Goal: Information Seeking & Learning: Learn about a topic

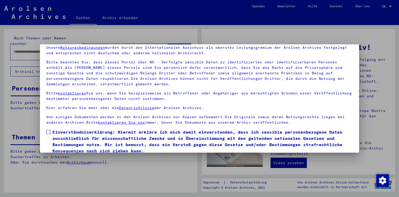
scroll to position [43, 0]
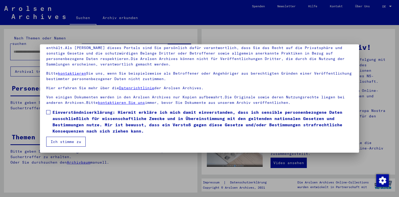
click at [48, 113] on span at bounding box center [48, 112] width 4 height 4
click at [63, 141] on button "Ich stimme zu" at bounding box center [65, 142] width 39 height 10
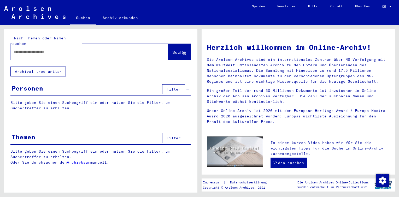
click at [38, 49] on input "text" at bounding box center [83, 51] width 139 height 5
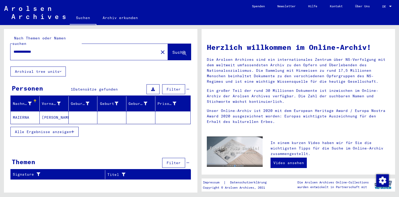
click at [30, 111] on mat-cell "MAIERNA" at bounding box center [25, 117] width 29 height 13
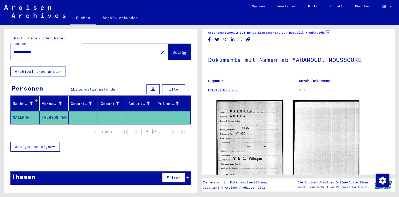
scroll to position [26, 0]
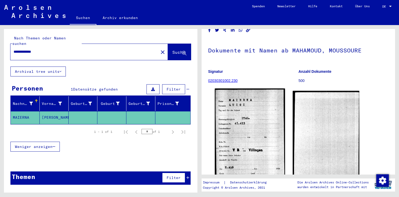
click at [249, 112] on img at bounding box center [250, 135] width 70 height 94
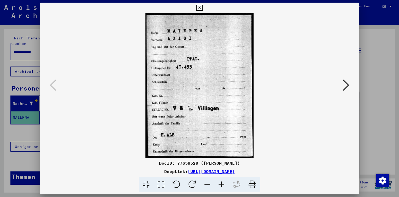
drag, startPoint x: 236, startPoint y: 165, endPoint x: 178, endPoint y: 165, distance: 58.7
click at [178, 165] on div "DocID: 77658520 ([PERSON_NAME])" at bounding box center [199, 163] width 319 height 6
copy div "77658520 ([PERSON_NAME])"
click at [200, 7] on icon at bounding box center [199, 8] width 6 height 6
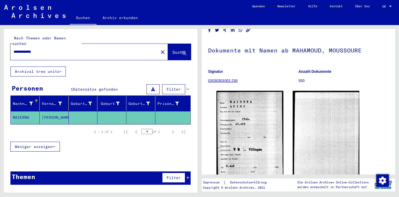
drag, startPoint x: 46, startPoint y: 46, endPoint x: 0, endPoint y: 50, distance: 46.1
click at [1, 49] on div "**********" at bounding box center [99, 109] width 199 height 168
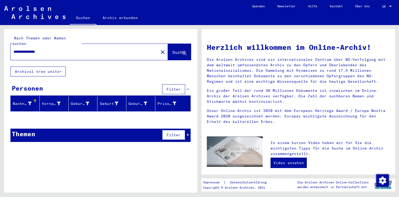
drag, startPoint x: 59, startPoint y: 47, endPoint x: 3, endPoint y: 44, distance: 56.2
click at [3, 44] on div "**********" at bounding box center [99, 109] width 199 height 168
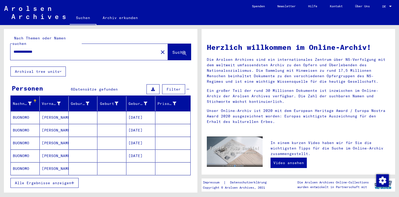
click at [44, 181] on span "Alle Ergebnisse anzeigen" at bounding box center [43, 183] width 56 height 5
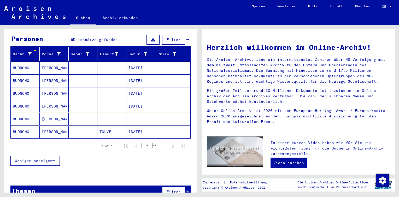
scroll to position [52, 0]
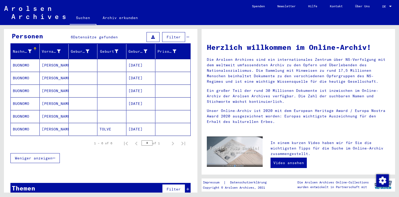
click at [97, 125] on mat-cell "TOLVE" at bounding box center [111, 129] width 29 height 13
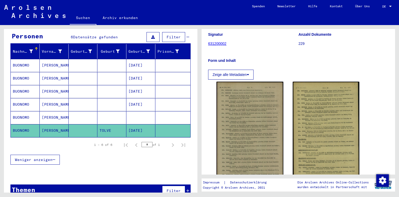
click at [122, 111] on mat-cell at bounding box center [111, 117] width 29 height 13
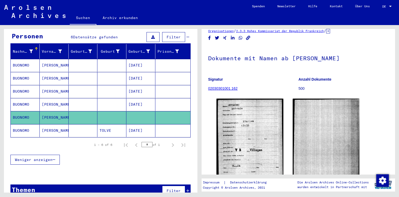
scroll to position [26, 0]
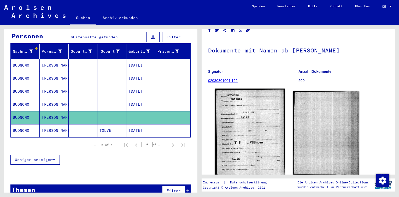
click at [251, 97] on img at bounding box center [250, 133] width 70 height 88
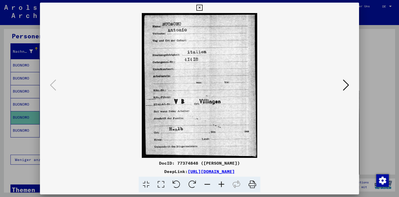
drag, startPoint x: 242, startPoint y: 163, endPoint x: 175, endPoint y: 162, distance: 67.6
click at [175, 162] on div "DocID: 77374848 ([PERSON_NAME])" at bounding box center [199, 163] width 319 height 6
copy div "77374848 ([PERSON_NAME])"
drag, startPoint x: 348, startPoint y: 84, endPoint x: 343, endPoint y: 78, distance: 7.5
click at [348, 84] on icon at bounding box center [346, 85] width 6 height 13
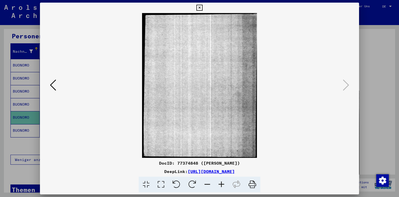
click at [198, 8] on icon at bounding box center [199, 8] width 6 height 6
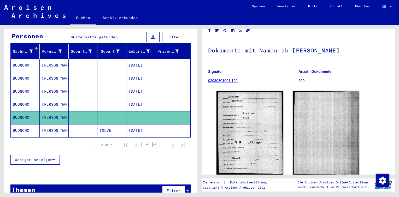
click at [100, 99] on mat-cell at bounding box center [111, 104] width 29 height 13
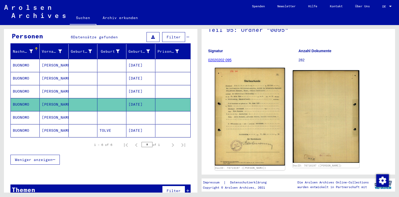
click at [251, 95] on img at bounding box center [250, 117] width 70 height 98
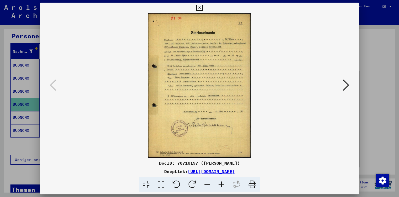
click at [223, 182] on icon at bounding box center [221, 185] width 14 height 16
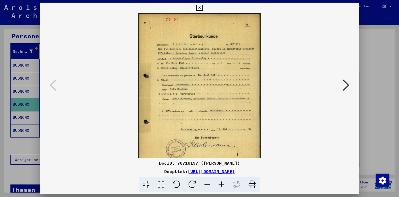
click at [223, 182] on icon at bounding box center [221, 185] width 14 height 16
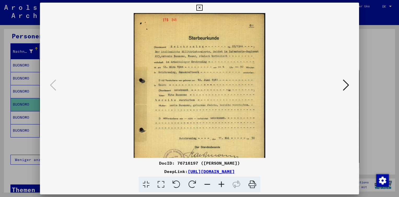
click at [223, 182] on icon at bounding box center [221, 185] width 14 height 16
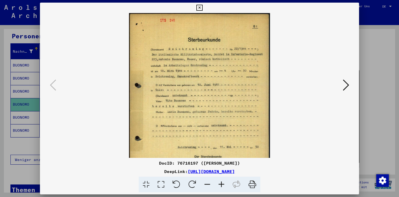
click at [223, 182] on icon at bounding box center [221, 185] width 14 height 16
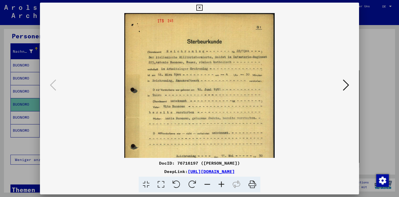
click at [223, 182] on icon at bounding box center [221, 185] width 14 height 16
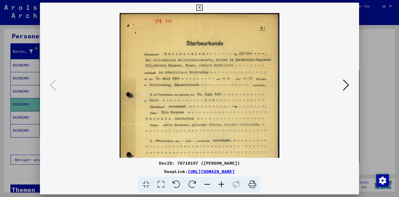
click at [223, 182] on icon at bounding box center [221, 185] width 14 height 16
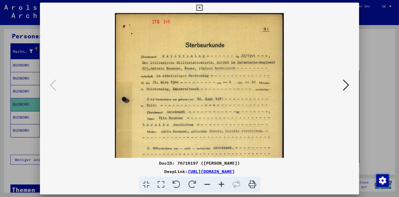
click at [223, 182] on icon at bounding box center [221, 185] width 14 height 16
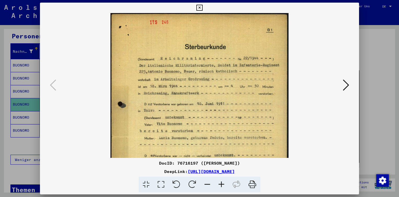
click at [223, 182] on icon at bounding box center [221, 185] width 14 height 16
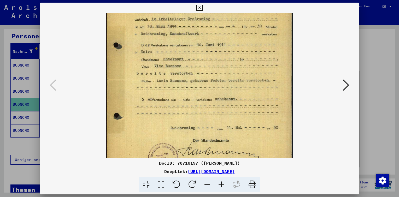
scroll to position [64, 0]
drag, startPoint x: 218, startPoint y: 105, endPoint x: 224, endPoint y: 40, distance: 65.3
click at [224, 40] on img at bounding box center [200, 80] width 188 height 262
click at [200, 6] on icon at bounding box center [199, 8] width 6 height 6
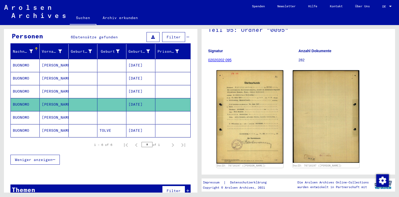
click at [147, 86] on mat-cell "[DATE]" at bounding box center [140, 91] width 29 height 13
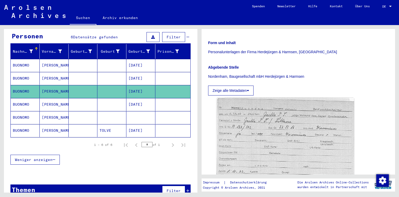
scroll to position [104, 0]
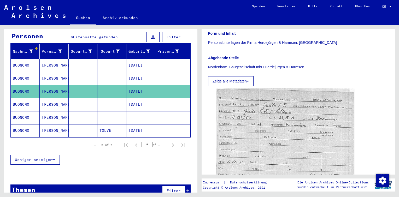
click at [148, 74] on mat-cell "[DATE]" at bounding box center [140, 78] width 29 height 13
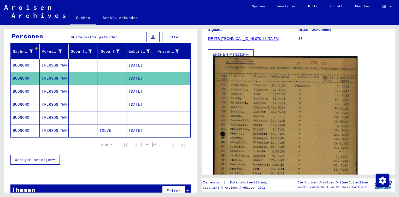
scroll to position [78, 0]
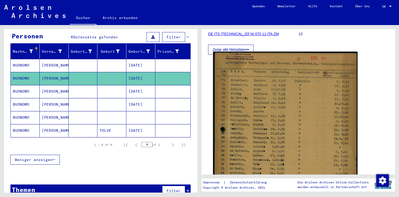
click at [289, 87] on img at bounding box center [285, 155] width 144 height 207
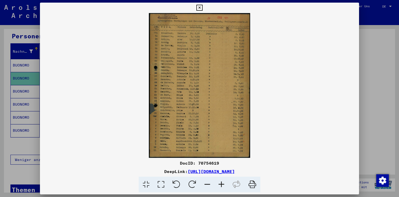
click at [222, 182] on icon at bounding box center [221, 185] width 14 height 16
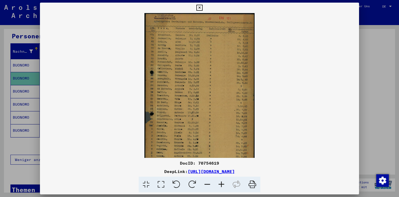
click at [222, 182] on icon at bounding box center [221, 185] width 14 height 16
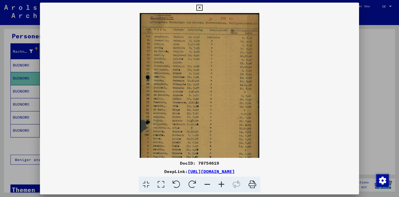
click at [222, 182] on icon at bounding box center [221, 185] width 14 height 16
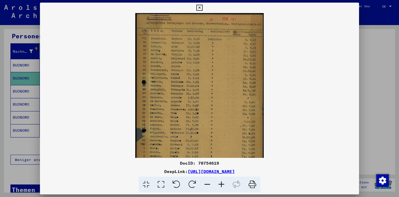
click at [222, 182] on icon at bounding box center [221, 185] width 14 height 16
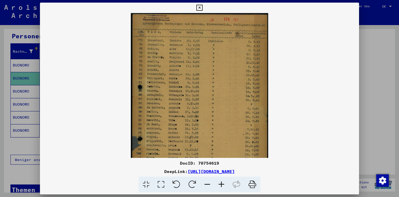
click at [222, 182] on icon at bounding box center [221, 185] width 14 height 16
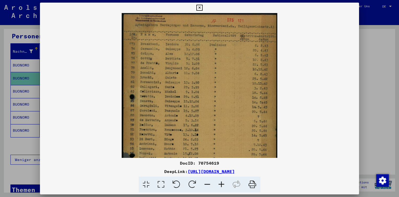
click at [222, 182] on icon at bounding box center [221, 185] width 14 height 16
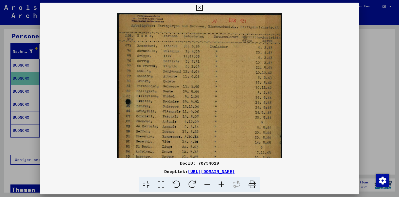
click at [222, 182] on icon at bounding box center [221, 185] width 14 height 16
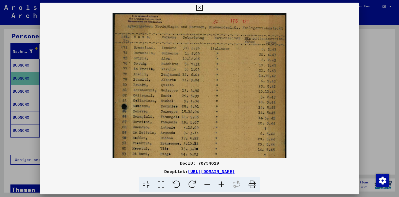
click at [222, 182] on icon at bounding box center [221, 185] width 14 height 16
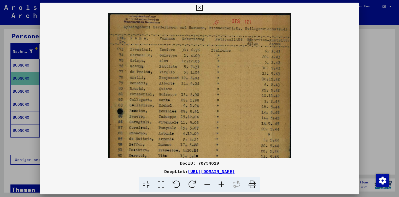
click at [222, 182] on icon at bounding box center [221, 185] width 14 height 16
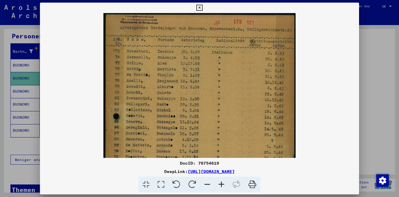
click at [199, 7] on icon at bounding box center [199, 8] width 6 height 6
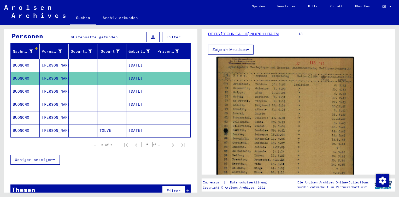
click at [112, 59] on mat-cell at bounding box center [111, 65] width 29 height 13
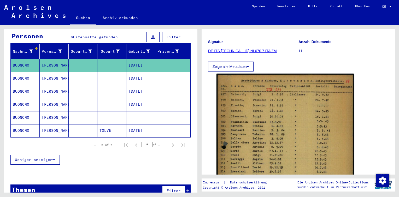
scroll to position [78, 0]
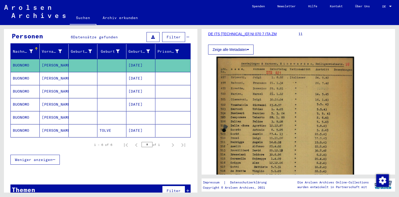
click at [138, 124] on mat-cell "[DATE]" at bounding box center [140, 130] width 29 height 13
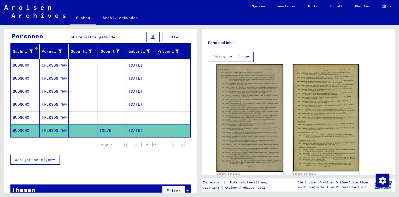
scroll to position [78, 0]
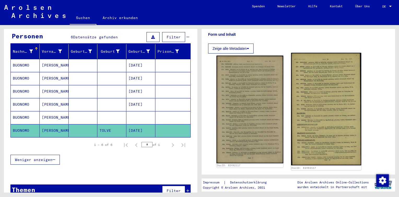
click at [297, 102] on img at bounding box center [326, 109] width 70 height 113
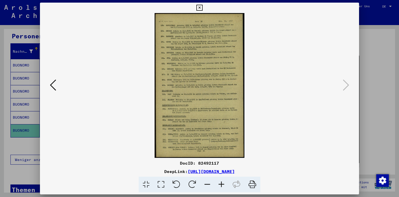
click at [223, 184] on icon at bounding box center [221, 185] width 14 height 16
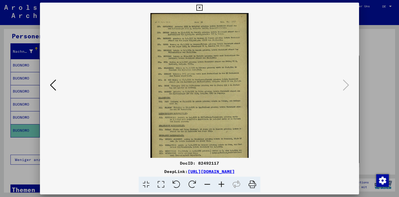
click at [223, 184] on icon at bounding box center [221, 185] width 14 height 16
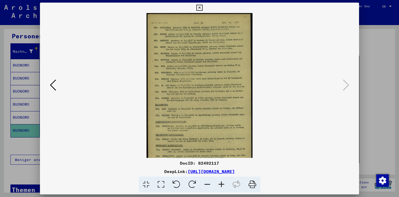
click at [223, 184] on icon at bounding box center [221, 185] width 14 height 16
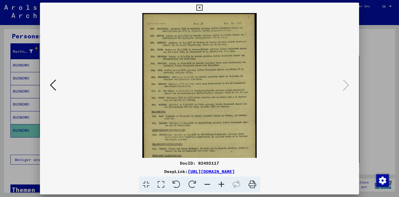
click at [223, 184] on icon at bounding box center [221, 185] width 14 height 16
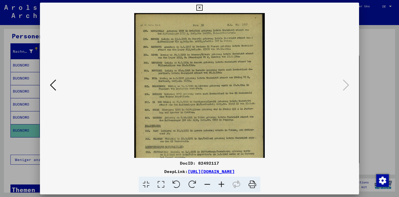
click at [223, 184] on icon at bounding box center [221, 185] width 14 height 16
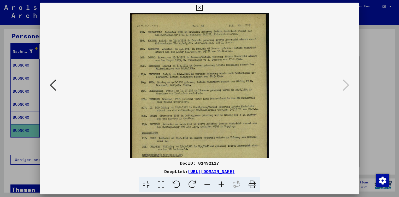
click at [223, 184] on icon at bounding box center [221, 185] width 14 height 16
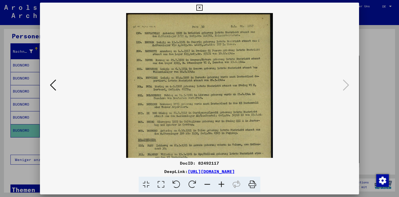
click at [223, 184] on icon at bounding box center [221, 185] width 14 height 16
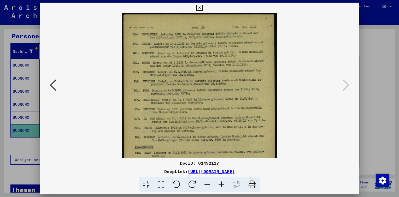
click at [223, 184] on icon at bounding box center [221, 185] width 14 height 16
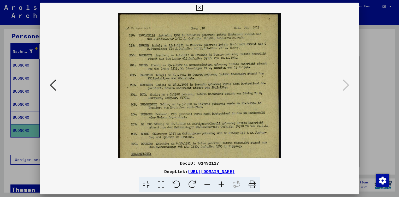
click at [223, 184] on icon at bounding box center [221, 185] width 14 height 16
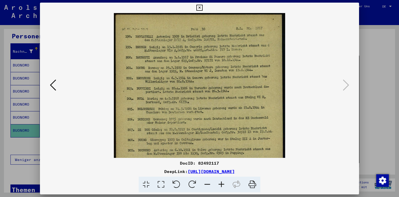
click at [223, 184] on icon at bounding box center [221, 185] width 14 height 16
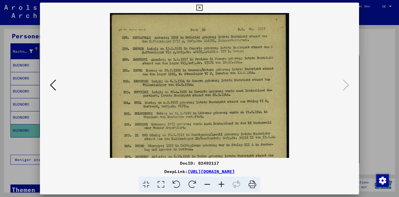
click at [223, 184] on icon at bounding box center [221, 185] width 14 height 16
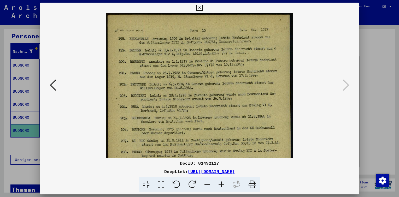
click at [223, 184] on icon at bounding box center [221, 185] width 14 height 16
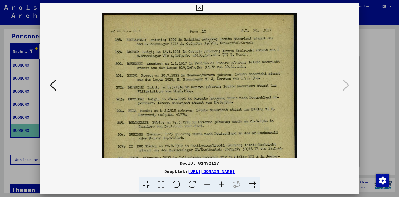
click at [223, 184] on icon at bounding box center [221, 185] width 14 height 16
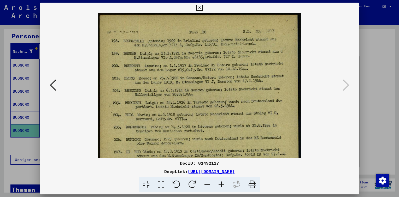
click at [223, 184] on icon at bounding box center [221, 185] width 14 height 16
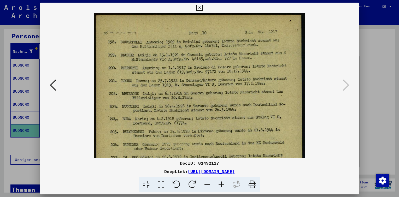
click at [223, 184] on icon at bounding box center [221, 185] width 14 height 16
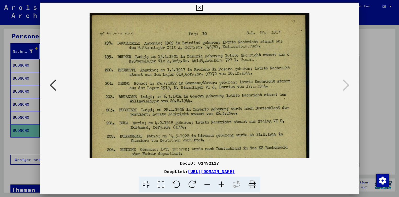
click at [223, 184] on icon at bounding box center [221, 185] width 14 height 16
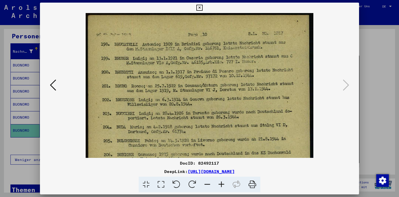
click at [223, 184] on icon at bounding box center [221, 185] width 14 height 16
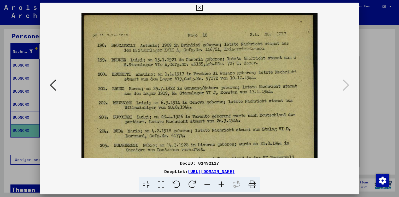
click at [223, 184] on icon at bounding box center [221, 185] width 14 height 16
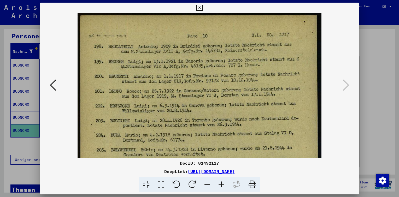
click at [223, 184] on icon at bounding box center [221, 185] width 14 height 16
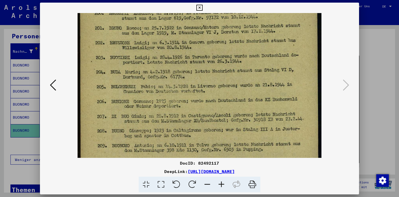
drag, startPoint x: 215, startPoint y: 129, endPoint x: 212, endPoint y: 65, distance: 64.6
click at [212, 65] on img at bounding box center [200, 146] width 244 height 393
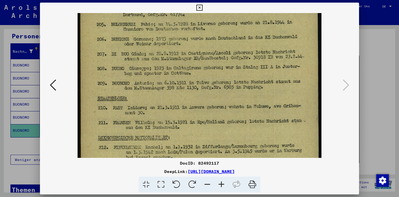
scroll to position [126, 0]
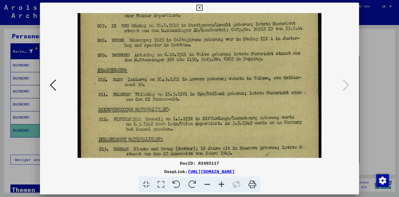
drag, startPoint x: 214, startPoint y: 81, endPoint x: 222, endPoint y: -4, distance: 86.2
click at [222, 0] on html "**********" at bounding box center [199, 98] width 399 height 197
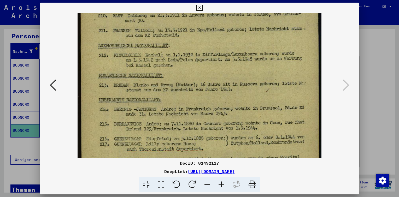
scroll to position [218, 0]
drag, startPoint x: 245, startPoint y: 81, endPoint x: 234, endPoint y: 17, distance: 64.6
click at [199, 7] on icon at bounding box center [199, 8] width 6 height 6
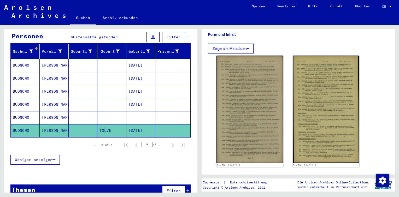
click at [137, 111] on mat-cell at bounding box center [140, 117] width 29 height 13
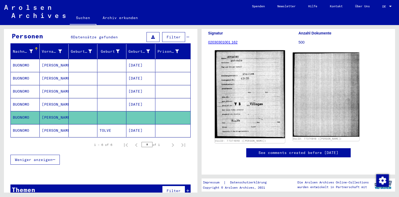
scroll to position [78, 0]
click at [245, 75] on img at bounding box center [250, 94] width 70 height 88
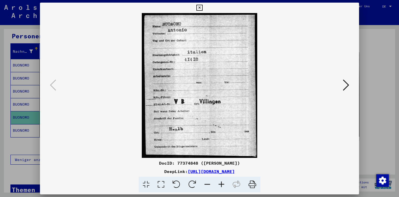
click at [200, 7] on icon at bounding box center [199, 8] width 6 height 6
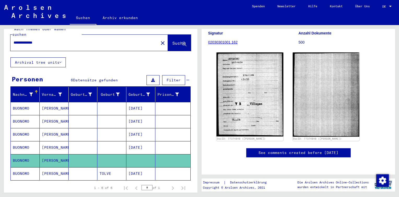
scroll to position [0, 0]
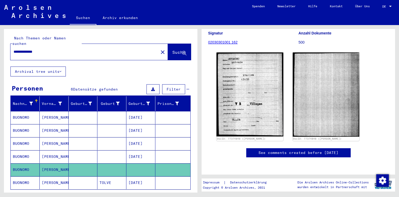
drag, startPoint x: 49, startPoint y: 46, endPoint x: 1, endPoint y: 44, distance: 48.1
click at [0, 47] on html "**********" at bounding box center [199, 98] width 399 height 197
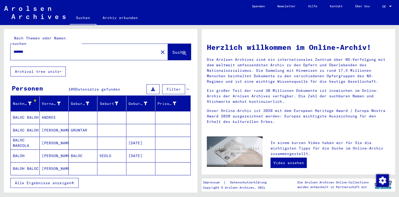
click at [38, 178] on button "Alle Ergebnisse anzeigen" at bounding box center [44, 183] width 68 height 10
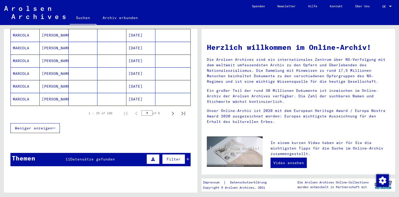
scroll to position [392, 0]
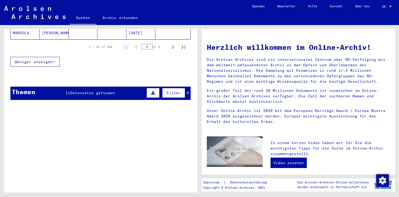
click at [70, 91] on span "Datensätze gefunden" at bounding box center [92, 93] width 45 height 5
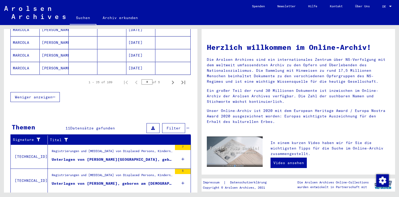
scroll to position [435, 0]
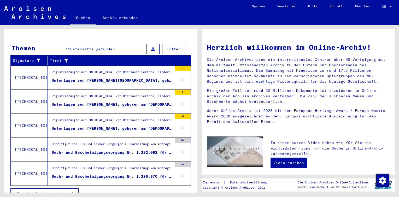
click at [180, 72] on div "7" at bounding box center [183, 77] width 16 height 23
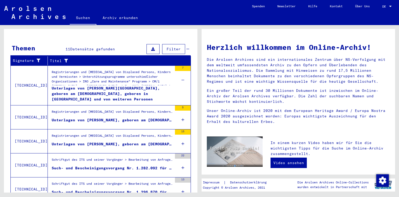
click at [181, 112] on icon at bounding box center [182, 120] width 3 height 18
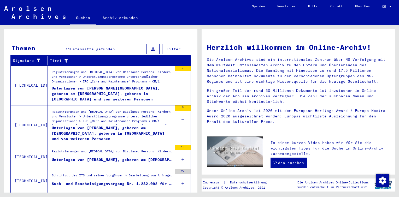
click at [105, 125] on div "Unterlagen von [PERSON_NAME], geboren am [DEMOGRAPHIC_DATA], geboren in [GEOGRA…" at bounding box center [112, 133] width 121 height 16
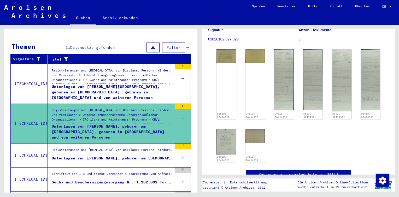
scroll to position [26, 0]
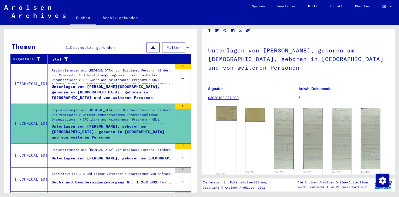
click at [224, 113] on img at bounding box center [226, 114] width 20 height 14
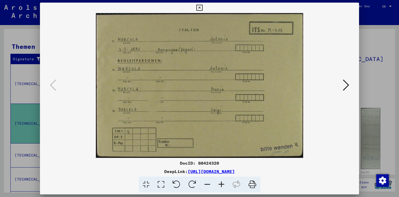
click at [346, 85] on icon at bounding box center [346, 85] width 6 height 13
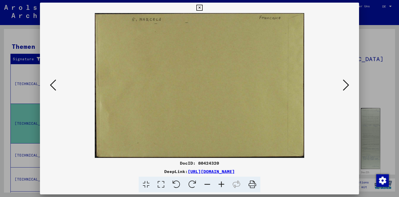
click at [346, 85] on icon at bounding box center [346, 85] width 6 height 13
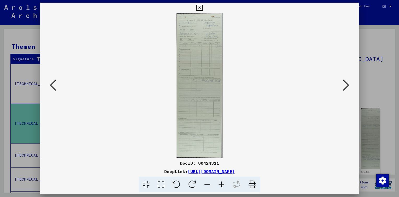
click at [221, 184] on icon at bounding box center [221, 185] width 14 height 16
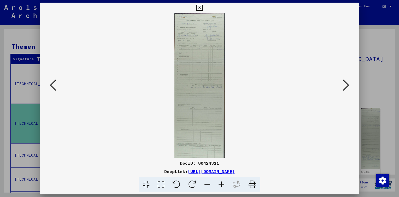
click at [221, 184] on icon at bounding box center [221, 185] width 14 height 16
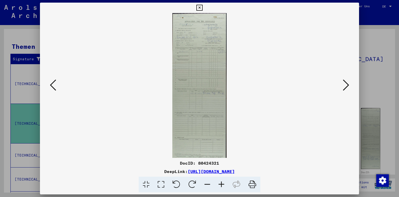
click at [221, 184] on icon at bounding box center [221, 185] width 14 height 16
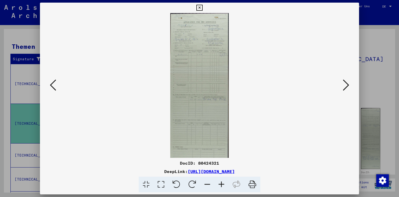
click at [221, 184] on icon at bounding box center [221, 185] width 14 height 16
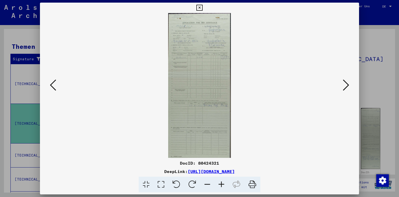
click at [221, 184] on icon at bounding box center [221, 185] width 14 height 16
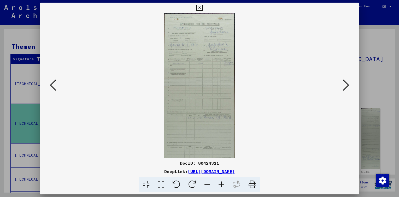
click at [221, 184] on icon at bounding box center [221, 185] width 14 height 16
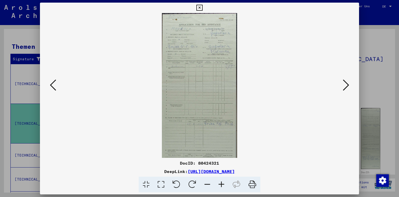
click at [221, 184] on icon at bounding box center [221, 185] width 14 height 16
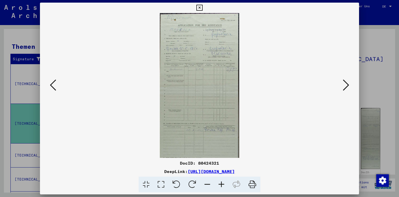
click at [221, 184] on icon at bounding box center [221, 185] width 14 height 16
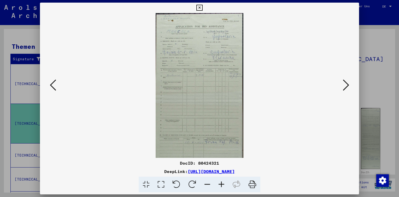
click at [221, 184] on icon at bounding box center [221, 185] width 14 height 16
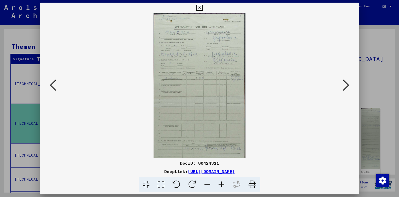
click at [221, 184] on icon at bounding box center [221, 185] width 14 height 16
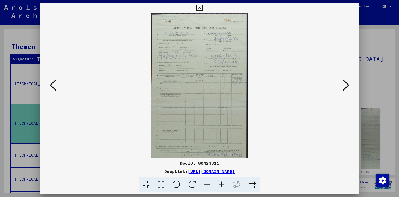
click at [221, 184] on icon at bounding box center [221, 185] width 14 height 16
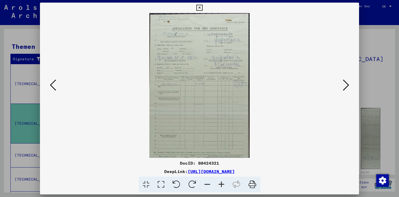
click at [221, 184] on icon at bounding box center [221, 185] width 14 height 16
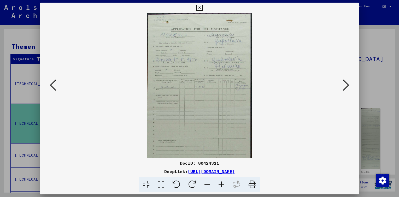
click at [221, 184] on icon at bounding box center [221, 185] width 14 height 16
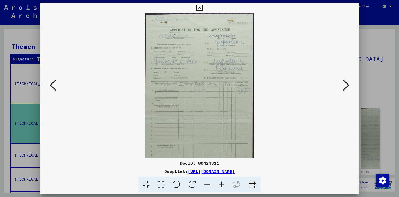
click at [221, 184] on icon at bounding box center [221, 185] width 14 height 16
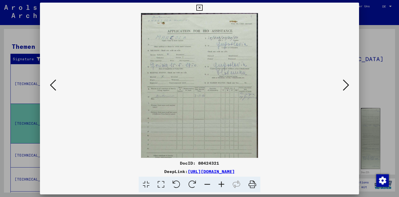
click at [221, 184] on icon at bounding box center [221, 185] width 14 height 16
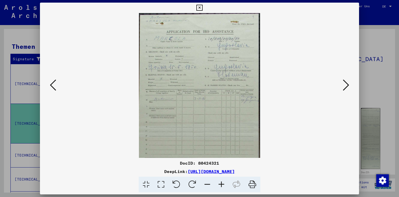
click at [221, 184] on icon at bounding box center [221, 185] width 14 height 16
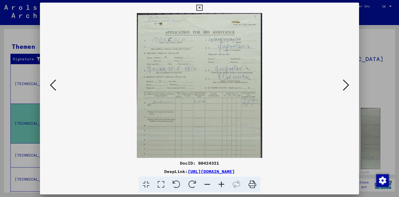
click at [221, 184] on icon at bounding box center [221, 185] width 14 height 16
click at [346, 83] on icon at bounding box center [346, 85] width 6 height 13
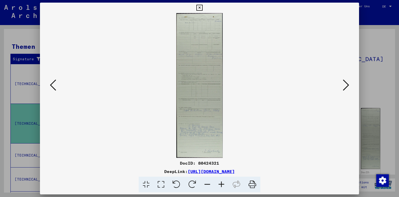
click at [346, 83] on icon at bounding box center [346, 85] width 6 height 13
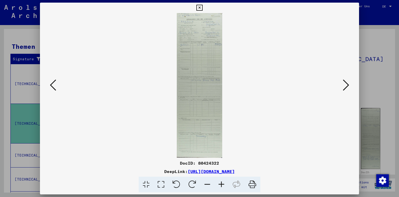
click at [221, 182] on icon at bounding box center [221, 185] width 14 height 16
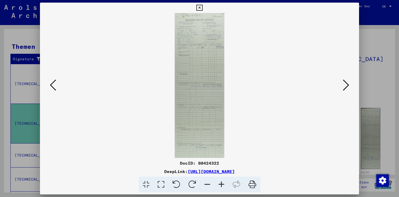
click at [221, 182] on icon at bounding box center [221, 185] width 14 height 16
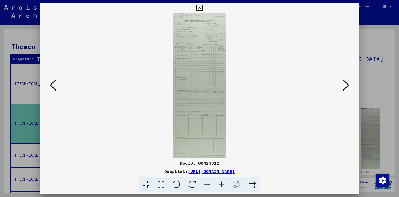
click at [221, 182] on icon at bounding box center [221, 185] width 14 height 16
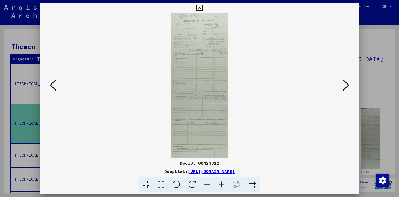
click at [221, 182] on icon at bounding box center [221, 185] width 14 height 16
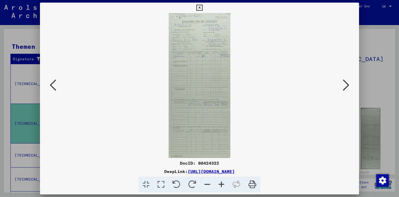
click at [221, 182] on icon at bounding box center [221, 185] width 14 height 16
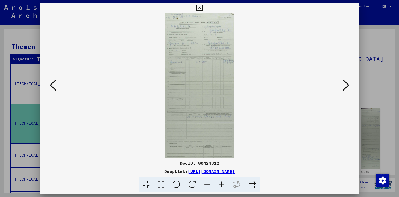
click at [221, 182] on icon at bounding box center [221, 185] width 14 height 16
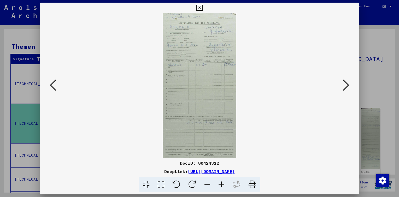
click at [221, 182] on icon at bounding box center [221, 185] width 14 height 16
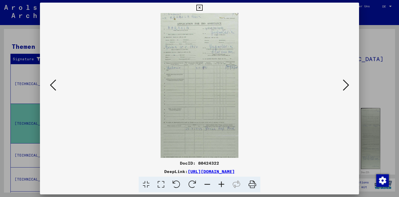
click at [221, 182] on icon at bounding box center [221, 185] width 14 height 16
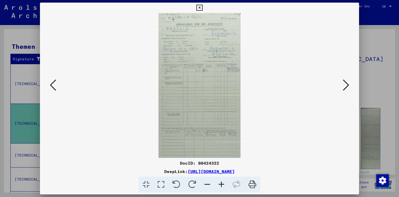
click at [221, 182] on icon at bounding box center [221, 185] width 14 height 16
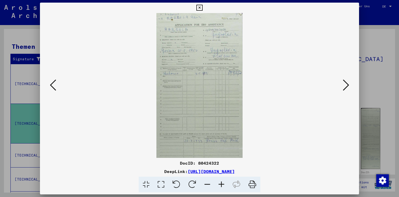
click at [221, 182] on icon at bounding box center [221, 185] width 14 height 16
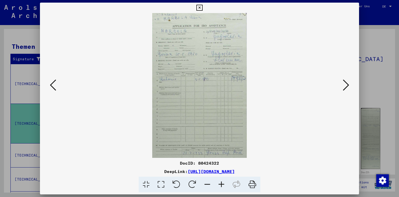
click at [221, 182] on icon at bounding box center [221, 185] width 14 height 16
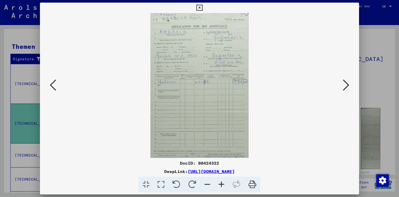
click at [221, 182] on icon at bounding box center [221, 185] width 14 height 16
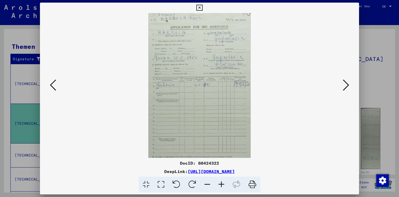
click at [221, 182] on icon at bounding box center [221, 185] width 14 height 16
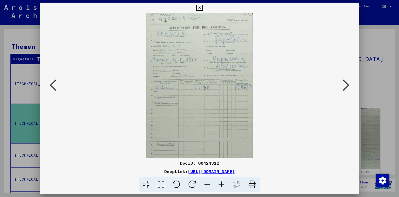
click at [221, 182] on icon at bounding box center [221, 185] width 14 height 16
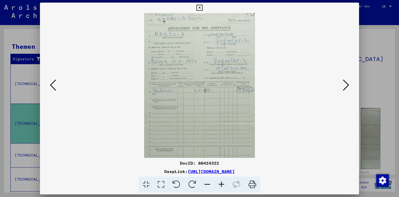
click at [221, 182] on icon at bounding box center [221, 185] width 14 height 16
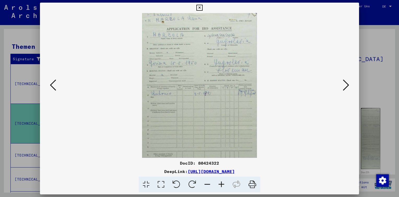
click at [221, 182] on icon at bounding box center [221, 185] width 14 height 16
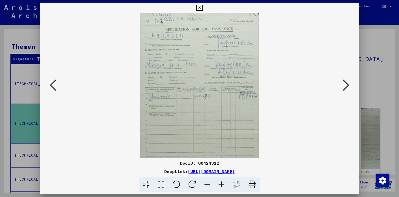
click at [221, 182] on icon at bounding box center [221, 185] width 14 height 16
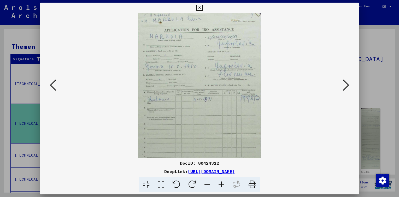
click at [220, 182] on icon at bounding box center [221, 185] width 14 height 16
drag, startPoint x: 199, startPoint y: 9, endPoint x: 190, endPoint y: 19, distance: 13.3
click at [199, 8] on icon at bounding box center [199, 8] width 6 height 6
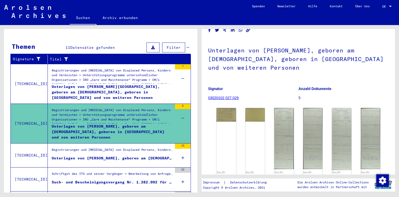
scroll to position [0, 0]
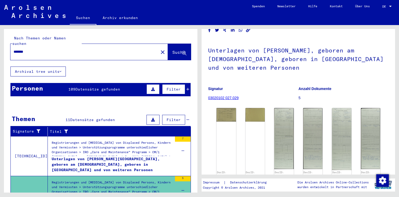
click at [47, 49] on input "*******" at bounding box center [85, 51] width 142 height 5
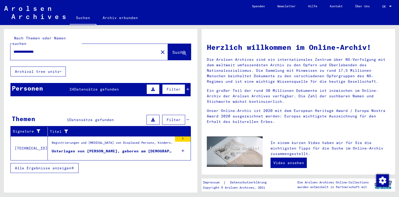
click at [97, 87] on span "Datensätze gefunden" at bounding box center [96, 89] width 45 height 5
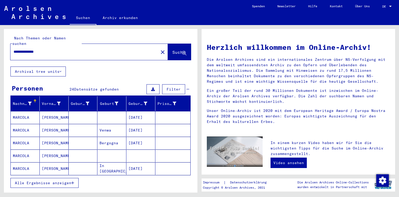
click at [60, 181] on span "Alle Ergebnisse anzeigen" at bounding box center [43, 183] width 56 height 5
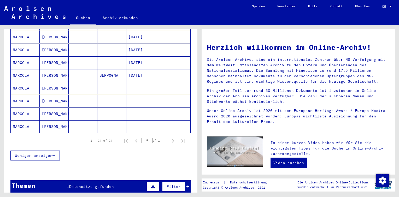
scroll to position [287, 0]
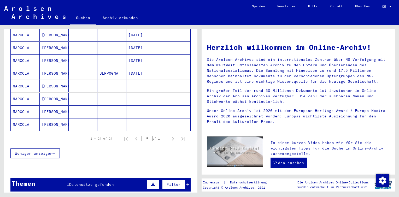
click at [91, 80] on mat-cell at bounding box center [83, 86] width 29 height 13
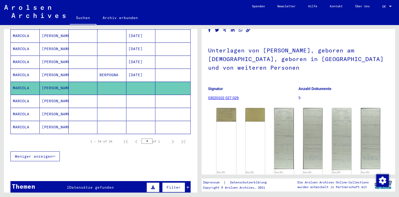
click at [97, 69] on mat-cell "BERPOGNA" at bounding box center [111, 75] width 29 height 13
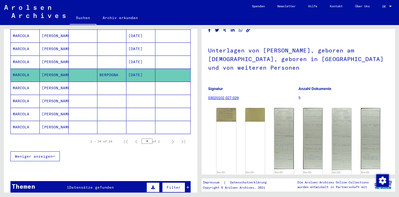
scroll to position [238, 0]
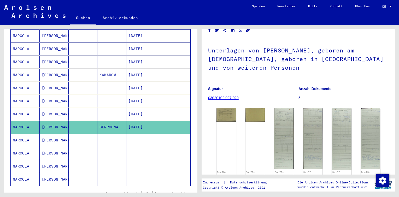
click at [126, 108] on mat-cell "[DATE]" at bounding box center [140, 114] width 29 height 13
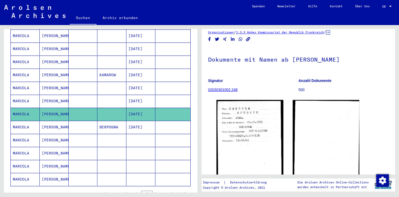
scroll to position [26, 0]
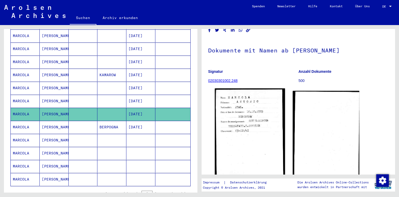
click at [256, 103] on img at bounding box center [250, 136] width 70 height 96
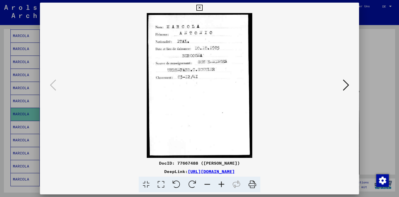
drag, startPoint x: 242, startPoint y: 163, endPoint x: 174, endPoint y: 163, distance: 68.1
click at [174, 163] on div "DocID: 77667488 ([PERSON_NAME])" at bounding box center [199, 163] width 319 height 6
copy div "77667488 ([PERSON_NAME])"
click at [343, 81] on icon at bounding box center [346, 85] width 6 height 13
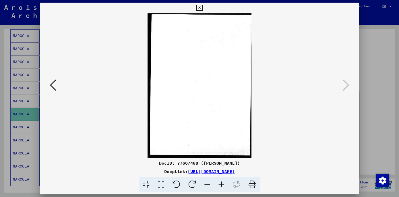
click at [197, 6] on icon at bounding box center [199, 8] width 6 height 6
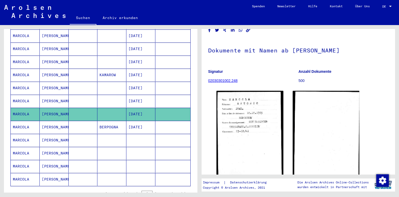
click at [133, 95] on mat-cell "[DATE]" at bounding box center [140, 101] width 29 height 13
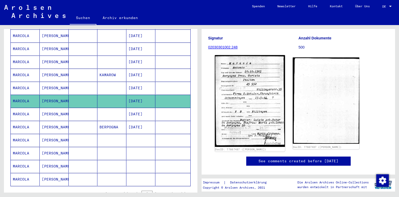
scroll to position [62, 0]
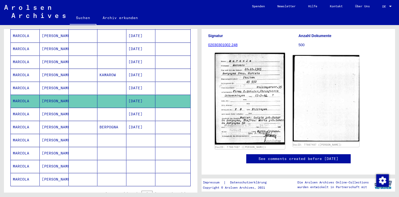
click at [251, 85] on img at bounding box center [250, 99] width 70 height 92
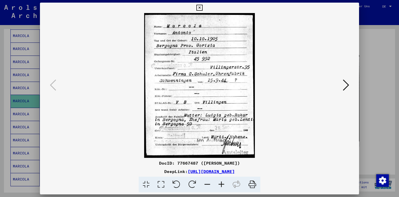
drag, startPoint x: 245, startPoint y: 163, endPoint x: 175, endPoint y: 165, distance: 70.0
click at [175, 165] on div "DocID: 77667487 ([PERSON_NAME])" at bounding box center [199, 163] width 319 height 6
copy div "77667487 ([PERSON_NAME])"
click at [343, 85] on icon at bounding box center [346, 85] width 6 height 13
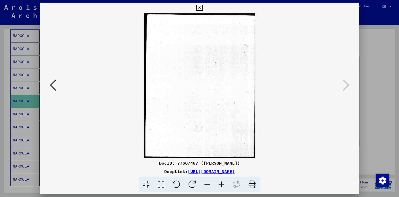
click at [199, 8] on icon at bounding box center [199, 8] width 6 height 6
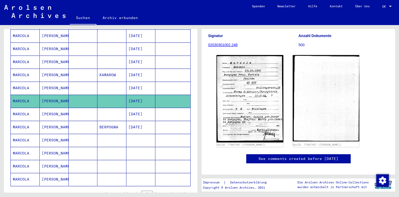
click at [95, 82] on mat-cell at bounding box center [83, 88] width 29 height 13
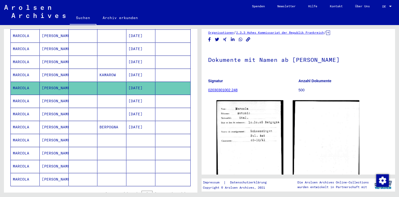
scroll to position [26, 0]
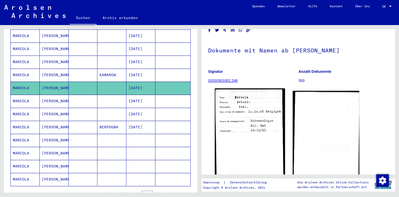
click at [249, 112] on img at bounding box center [250, 136] width 70 height 96
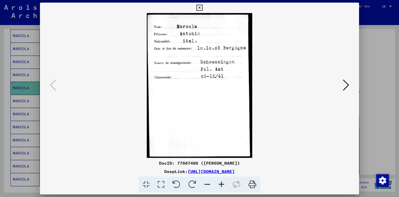
drag, startPoint x: 243, startPoint y: 164, endPoint x: 174, endPoint y: 163, distance: 69.2
click at [174, 163] on div "DocID: 77667486 ([PERSON_NAME])" at bounding box center [199, 163] width 319 height 6
copy div "77667486 ([PERSON_NAME])"
click at [201, 9] on icon at bounding box center [199, 8] width 6 height 6
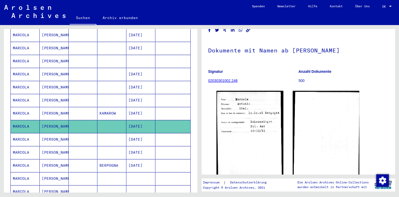
scroll to position [186, 0]
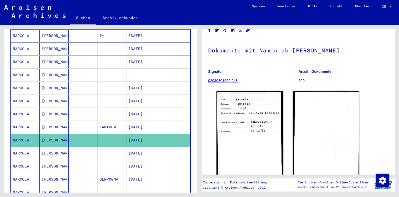
click at [106, 108] on mat-cell at bounding box center [111, 114] width 29 height 13
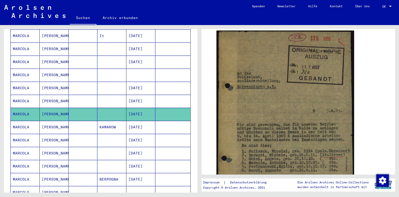
scroll to position [183, 0]
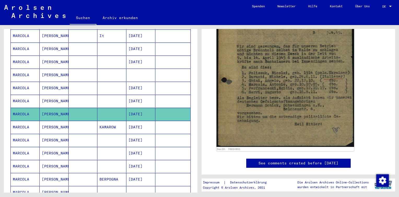
click at [103, 95] on mat-cell at bounding box center [111, 101] width 29 height 13
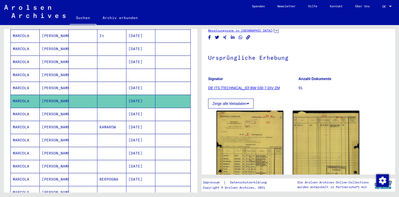
scroll to position [78, 0]
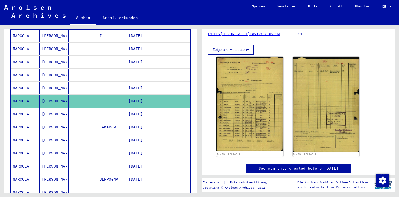
click at [144, 82] on mat-cell "[DATE]" at bounding box center [140, 88] width 29 height 13
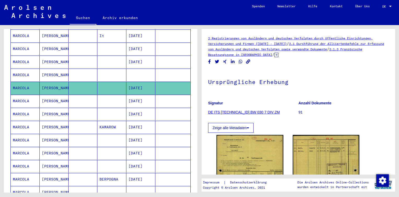
click at [150, 69] on mat-cell at bounding box center [140, 75] width 29 height 13
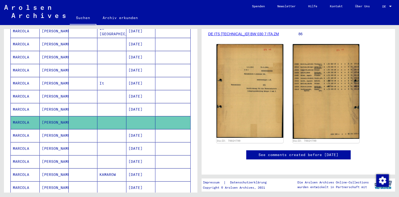
scroll to position [134, 0]
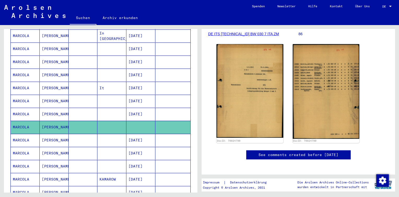
click at [126, 109] on mat-cell "[DATE]" at bounding box center [140, 114] width 29 height 13
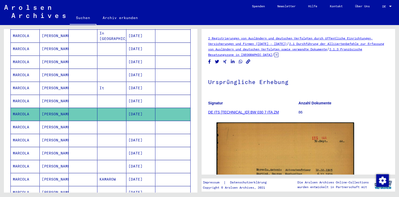
click at [127, 95] on mat-cell "[DATE]" at bounding box center [140, 101] width 29 height 13
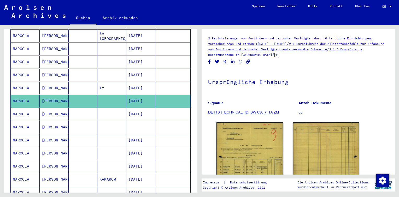
click at [127, 82] on mat-cell "[DATE]" at bounding box center [140, 88] width 29 height 13
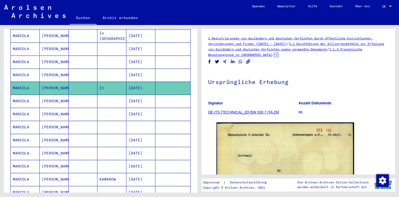
click at [131, 70] on mat-cell "[DATE]" at bounding box center [140, 75] width 29 height 13
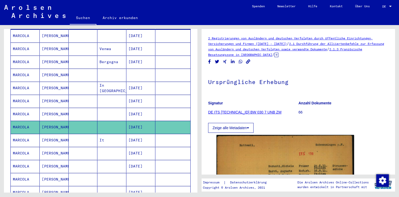
click at [138, 108] on mat-cell "[DATE]" at bounding box center [140, 114] width 29 height 13
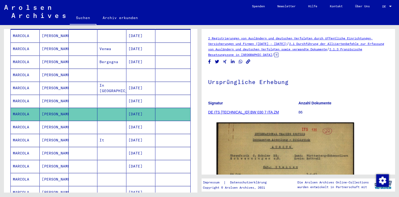
click at [140, 95] on mat-cell "[DATE]" at bounding box center [140, 101] width 29 height 13
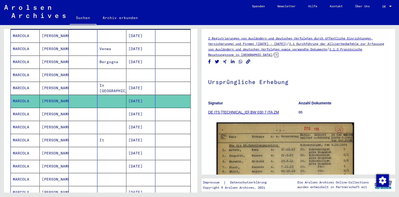
click at [140, 82] on mat-cell "[DATE]" at bounding box center [140, 88] width 29 height 13
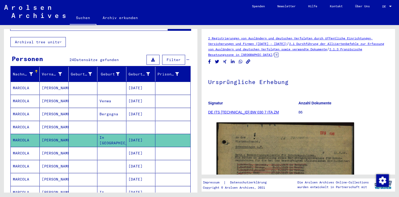
click at [133, 121] on mat-cell at bounding box center [140, 127] width 29 height 13
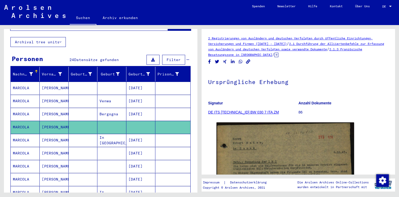
click at [136, 108] on mat-cell "[DATE]" at bounding box center [140, 114] width 29 height 13
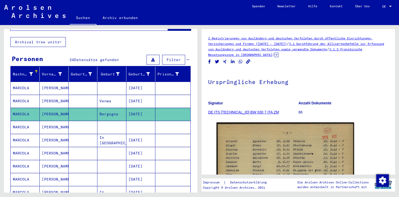
click at [138, 86] on mat-cell "[DATE]" at bounding box center [140, 88] width 29 height 13
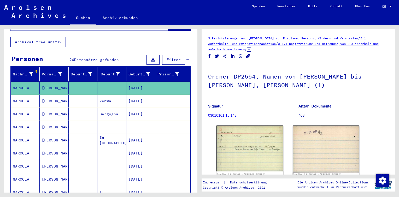
click at [139, 95] on mat-cell "[DATE]" at bounding box center [140, 101] width 29 height 13
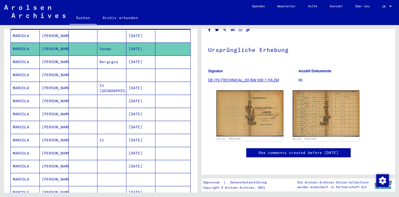
click at [130, 173] on mat-cell at bounding box center [140, 179] width 29 height 13
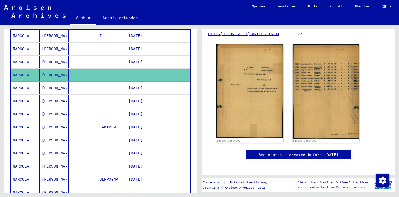
click at [120, 121] on mat-cell "KAMAROW" at bounding box center [111, 127] width 29 height 13
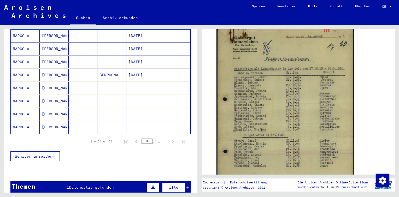
click at [107, 82] on mat-cell at bounding box center [111, 88] width 29 height 13
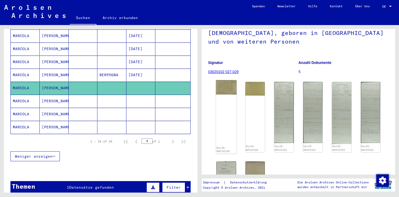
click at [229, 92] on img at bounding box center [226, 87] width 20 height 14
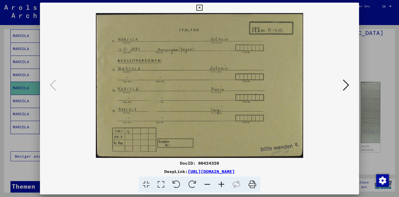
click at [223, 66] on img at bounding box center [199, 85] width 283 height 145
click at [348, 87] on icon at bounding box center [346, 85] width 6 height 13
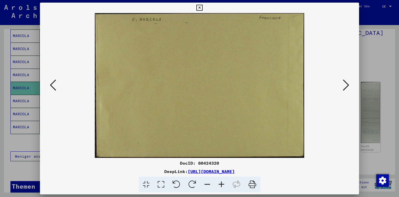
click at [348, 87] on icon at bounding box center [346, 85] width 6 height 13
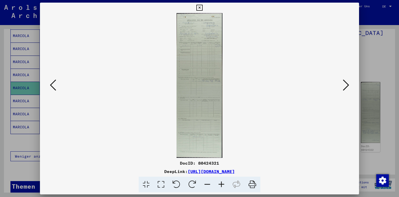
click at [220, 186] on icon at bounding box center [221, 185] width 14 height 16
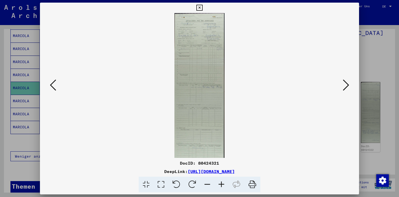
click at [220, 186] on icon at bounding box center [221, 185] width 14 height 16
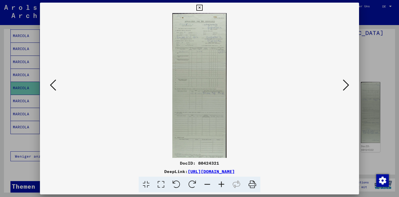
click at [220, 186] on icon at bounding box center [221, 185] width 14 height 16
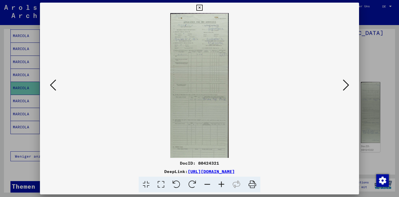
click at [220, 186] on icon at bounding box center [221, 185] width 14 height 16
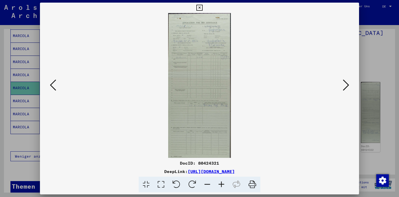
click at [220, 186] on icon at bounding box center [221, 185] width 14 height 16
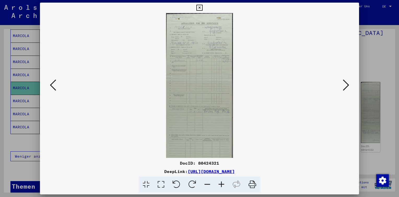
click at [345, 84] on icon at bounding box center [346, 85] width 6 height 13
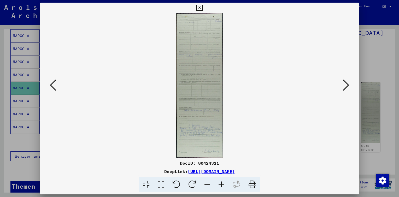
click at [345, 84] on icon at bounding box center [346, 85] width 6 height 13
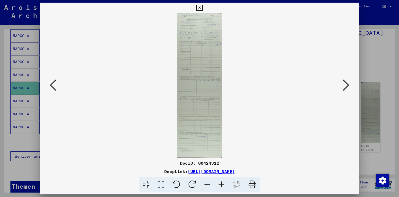
click at [345, 84] on icon at bounding box center [346, 85] width 6 height 13
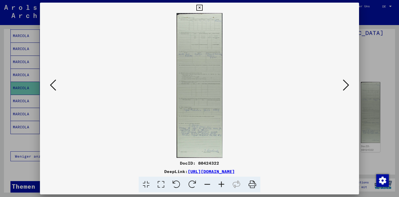
click at [219, 186] on icon at bounding box center [221, 185] width 14 height 16
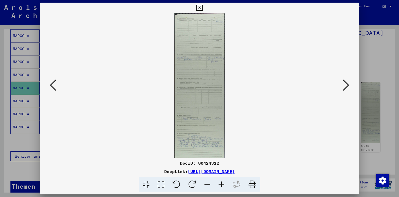
click at [219, 186] on icon at bounding box center [221, 185] width 14 height 16
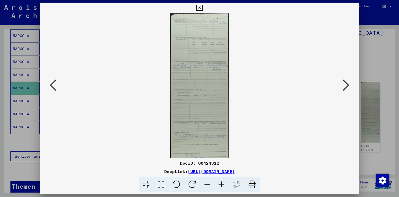
click at [219, 186] on icon at bounding box center [221, 185] width 14 height 16
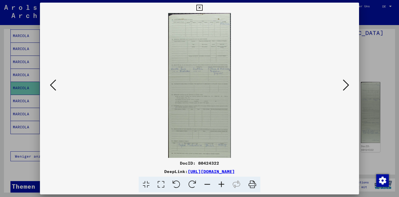
click at [219, 186] on icon at bounding box center [221, 185] width 14 height 16
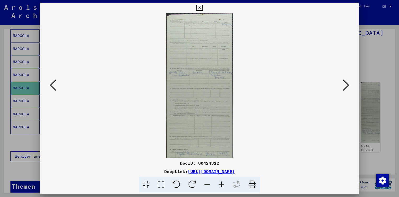
click at [219, 186] on icon at bounding box center [221, 185] width 14 height 16
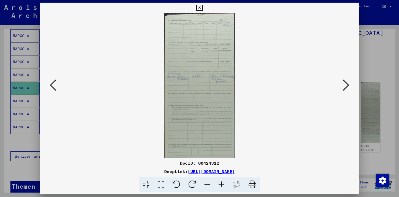
click at [219, 186] on icon at bounding box center [221, 185] width 14 height 16
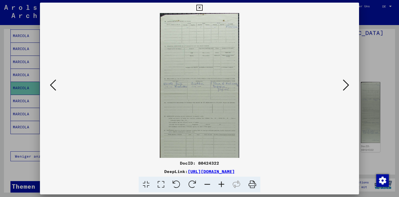
click at [219, 186] on icon at bounding box center [221, 185] width 14 height 16
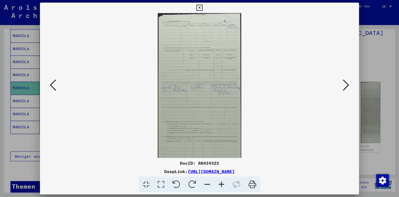
click at [219, 186] on icon at bounding box center [221, 185] width 14 height 16
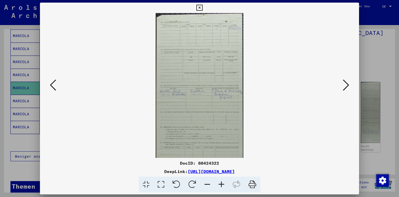
click at [219, 186] on icon at bounding box center [221, 185] width 14 height 16
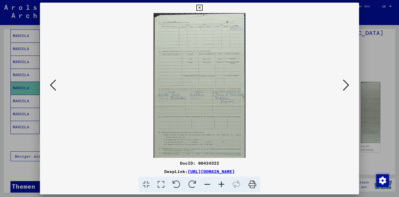
click at [219, 186] on icon at bounding box center [221, 185] width 14 height 16
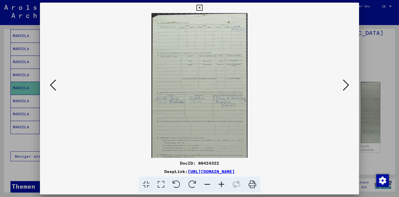
click at [219, 186] on icon at bounding box center [221, 185] width 14 height 16
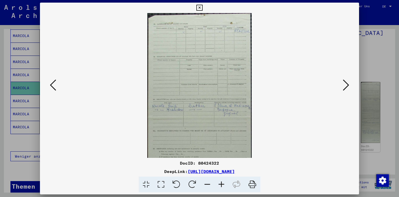
click at [219, 186] on icon at bounding box center [221, 185] width 14 height 16
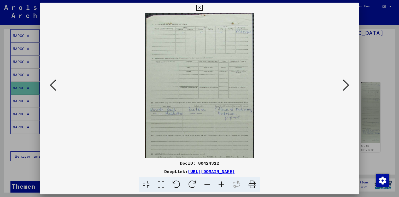
click at [219, 186] on icon at bounding box center [221, 185] width 14 height 16
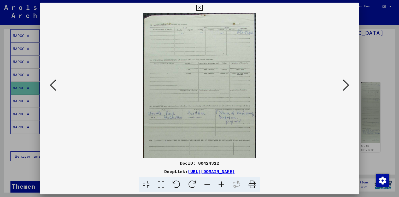
click at [219, 186] on icon at bounding box center [221, 185] width 14 height 16
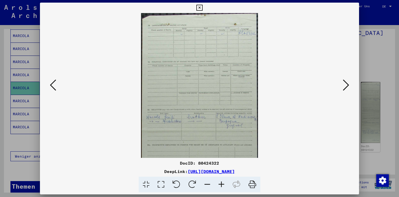
click at [219, 186] on icon at bounding box center [221, 185] width 14 height 16
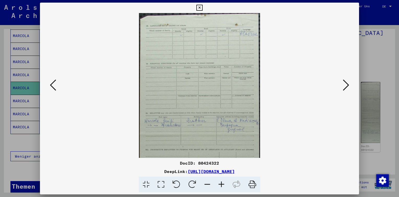
click at [219, 186] on icon at bounding box center [221, 185] width 14 height 16
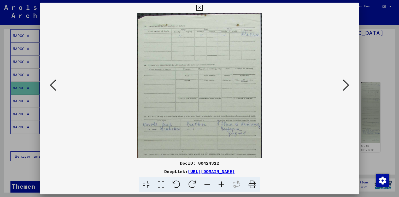
click at [219, 186] on icon at bounding box center [221, 185] width 14 height 16
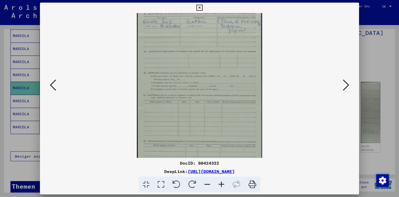
drag, startPoint x: 217, startPoint y: 147, endPoint x: 249, endPoint y: 43, distance: 109.2
click at [249, 43] on img at bounding box center [199, 106] width 125 height 393
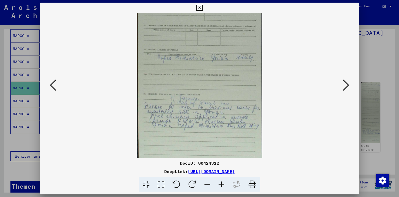
drag, startPoint x: 194, startPoint y: 142, endPoint x: 194, endPoint y: 37, distance: 105.5
click at [198, 9] on icon at bounding box center [199, 8] width 6 height 6
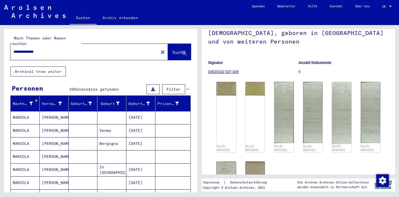
drag, startPoint x: 52, startPoint y: 45, endPoint x: 0, endPoint y: 48, distance: 51.8
click at [0, 48] on html "**********" at bounding box center [199, 98] width 399 height 197
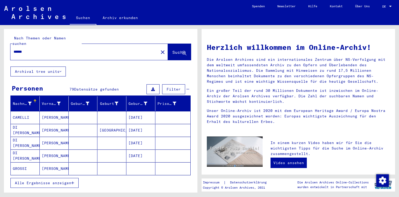
click at [51, 178] on button "Alle Ergebnisse anzeigen" at bounding box center [44, 183] width 68 height 10
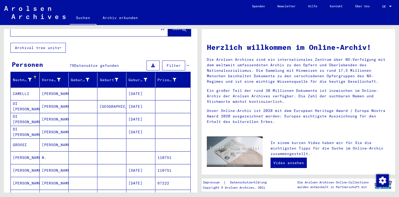
scroll to position [104, 0]
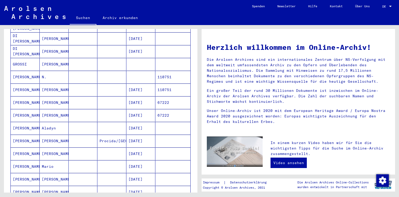
click at [72, 147] on mat-cell at bounding box center [83, 153] width 29 height 13
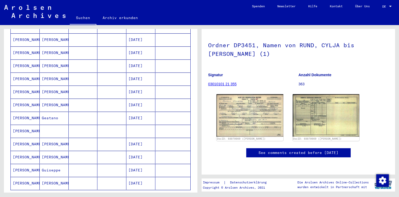
scroll to position [262, 0]
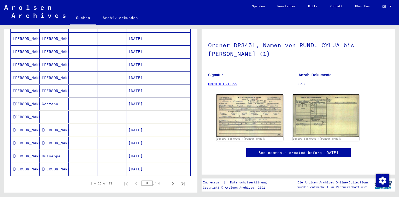
click at [93, 150] on mat-cell at bounding box center [83, 156] width 29 height 13
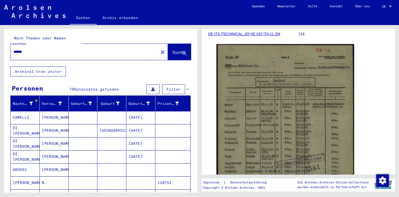
click at [26, 41] on div "Nach Themen oder Namen suchen" at bounding box center [46, 41] width 69 height 11
click at [30, 49] on input "******" at bounding box center [85, 51] width 142 height 5
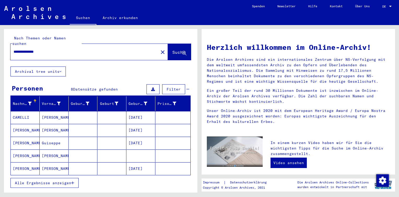
click at [65, 181] on span "Alle Ergebnisse anzeigen" at bounding box center [43, 183] width 56 height 5
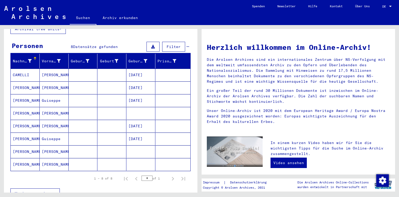
scroll to position [104, 0]
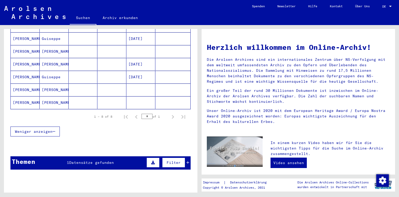
click at [59, 96] on mat-cell "[PERSON_NAME]" at bounding box center [54, 102] width 29 height 13
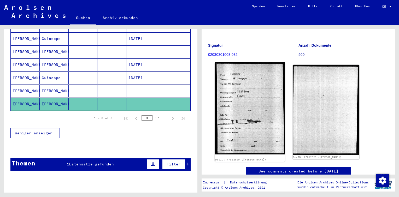
click at [262, 86] on img at bounding box center [250, 108] width 70 height 92
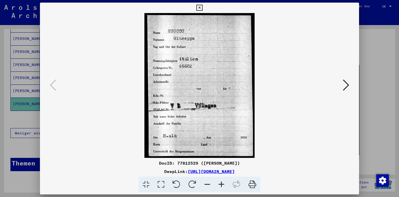
drag, startPoint x: 243, startPoint y: 163, endPoint x: 175, endPoint y: 160, distance: 68.5
click at [175, 160] on div "DocID: 77812529 ([PERSON_NAME])" at bounding box center [199, 163] width 319 height 6
copy div "77812529 ([PERSON_NAME])"
click at [343, 84] on icon at bounding box center [346, 85] width 6 height 13
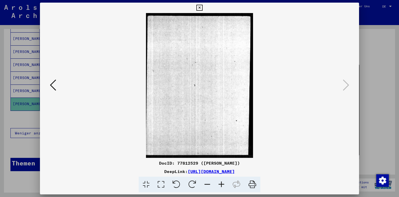
click at [199, 8] on icon at bounding box center [199, 8] width 6 height 6
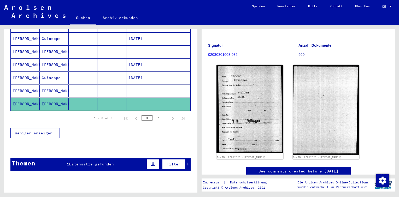
click at [97, 85] on mat-cell at bounding box center [111, 91] width 29 height 13
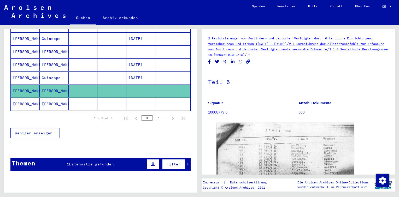
click at [251, 57] on icon at bounding box center [249, 55] width 4 height 4
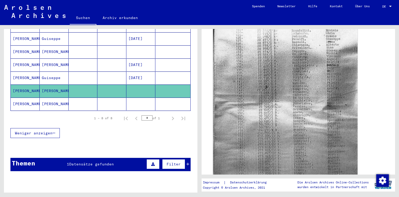
click at [269, 81] on img at bounding box center [285, 101] width 144 height 206
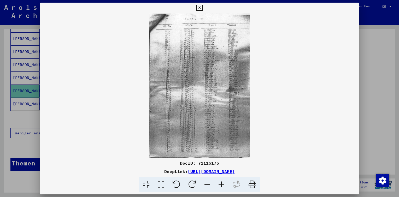
click at [220, 182] on icon at bounding box center [221, 185] width 14 height 16
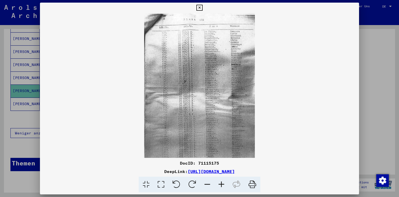
click at [220, 182] on icon at bounding box center [221, 185] width 14 height 16
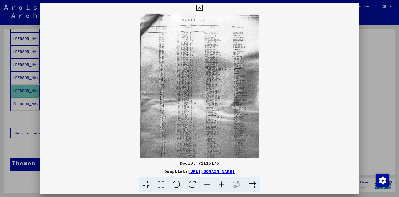
click at [220, 182] on icon at bounding box center [221, 185] width 14 height 16
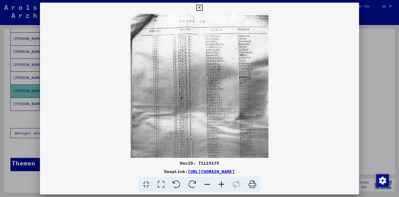
click at [220, 182] on icon at bounding box center [221, 185] width 14 height 16
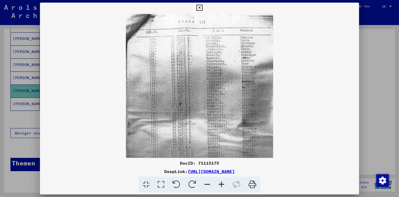
click at [220, 182] on icon at bounding box center [221, 185] width 14 height 16
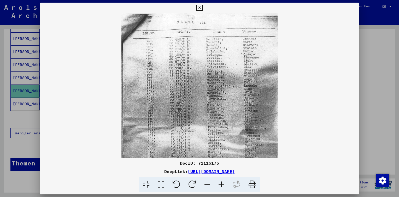
click at [220, 182] on icon at bounding box center [221, 185] width 14 height 16
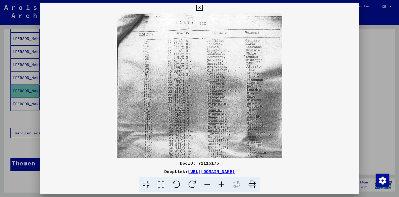
click at [220, 182] on icon at bounding box center [221, 185] width 14 height 16
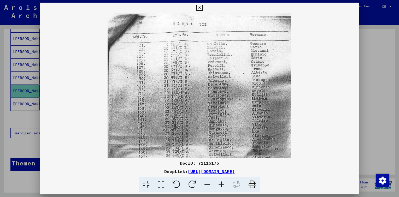
click at [220, 182] on icon at bounding box center [221, 185] width 14 height 16
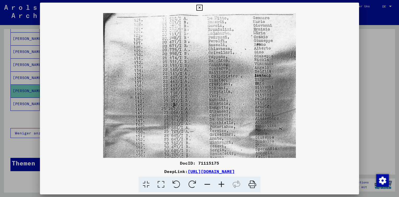
scroll to position [27, 0]
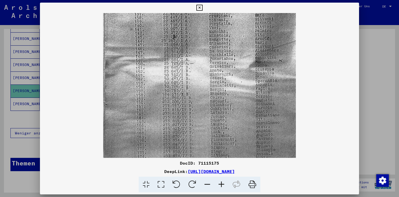
drag, startPoint x: 231, startPoint y: 115, endPoint x: 263, endPoint y: 20, distance: 100.3
click at [261, 20] on img at bounding box center [199, 55] width 193 height 275
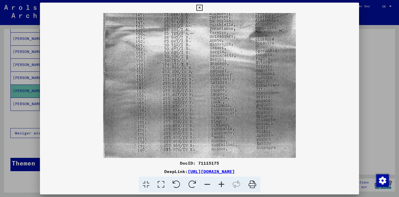
scroll to position [131, 0]
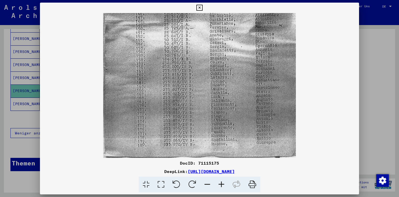
drag, startPoint x: 270, startPoint y: 86, endPoint x: 276, endPoint y: 31, distance: 55.4
click at [276, 31] on img at bounding box center [199, 20] width 193 height 275
drag, startPoint x: 221, startPoint y: 163, endPoint x: 197, endPoint y: 164, distance: 24.1
click at [197, 164] on div "DocID: 71115175" at bounding box center [199, 163] width 319 height 6
copy div "71115175"
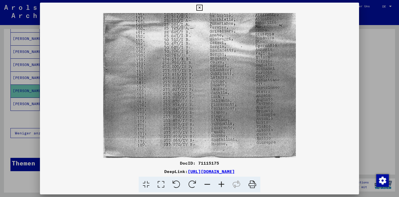
click at [235, 172] on link "[URL][DOMAIN_NAME]" at bounding box center [211, 171] width 47 height 5
click at [200, 9] on icon at bounding box center [199, 8] width 6 height 6
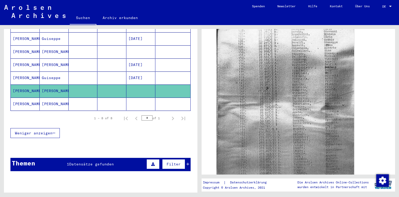
click at [86, 72] on mat-cell at bounding box center [83, 78] width 29 height 13
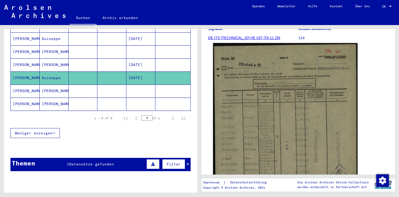
scroll to position [78, 0]
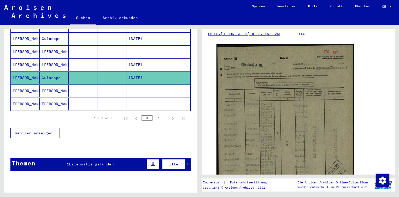
click at [98, 58] on mat-cell at bounding box center [111, 64] width 29 height 13
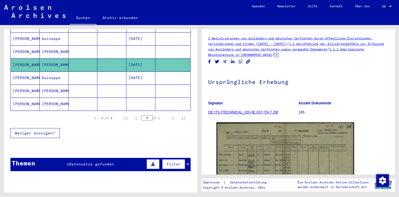
click at [90, 45] on mat-cell at bounding box center [83, 51] width 29 height 13
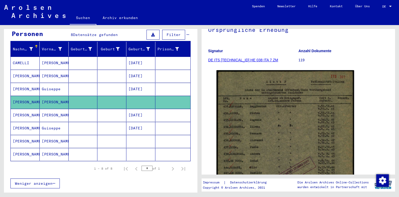
scroll to position [53, 0]
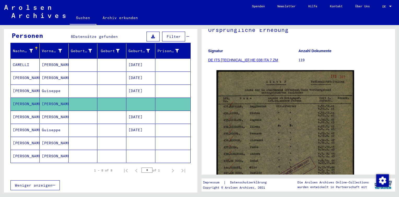
click at [62, 150] on mat-cell "[PERSON_NAME]" at bounding box center [54, 156] width 29 height 13
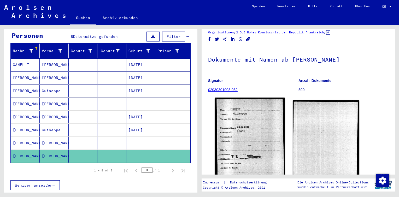
scroll to position [26, 0]
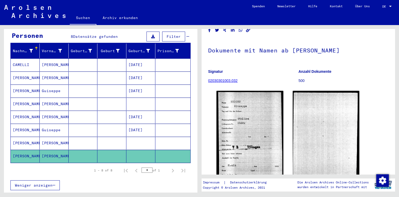
click at [104, 138] on mat-cell at bounding box center [111, 143] width 29 height 13
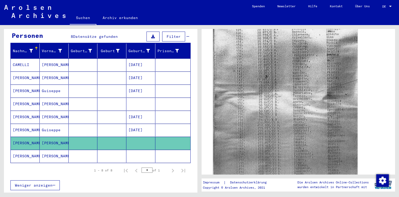
scroll to position [183, 0]
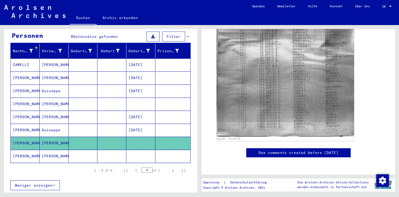
click at [86, 85] on mat-cell at bounding box center [83, 91] width 29 height 13
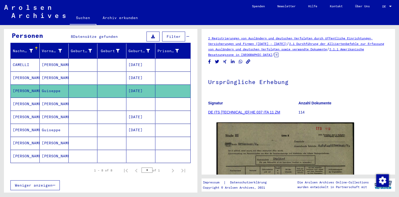
click at [108, 73] on mat-cell at bounding box center [111, 78] width 29 height 13
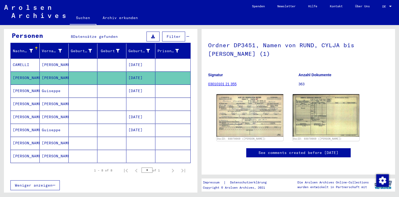
scroll to position [39, 0]
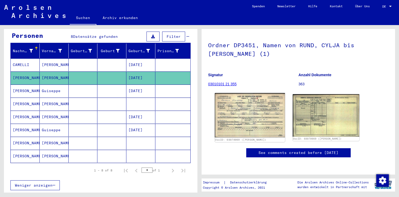
click at [249, 96] on img at bounding box center [250, 115] width 70 height 45
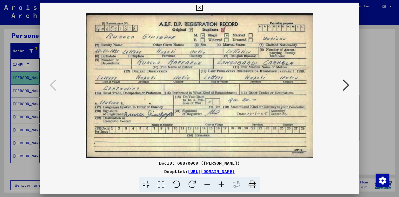
click at [341, 84] on img at bounding box center [199, 85] width 283 height 145
click at [346, 83] on icon at bounding box center [346, 85] width 6 height 13
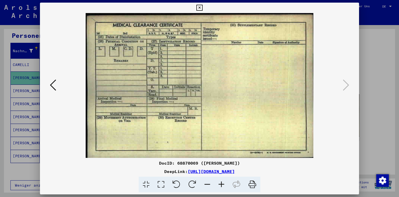
click at [200, 9] on icon at bounding box center [199, 8] width 6 height 6
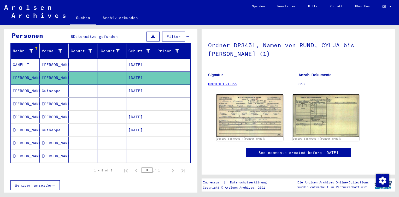
click at [109, 58] on mat-cell at bounding box center [111, 64] width 29 height 13
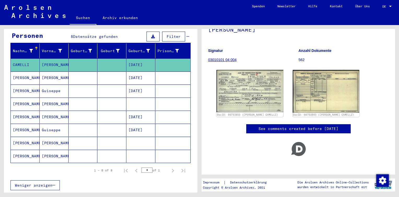
scroll to position [60, 0]
click at [262, 74] on img at bounding box center [250, 91] width 70 height 44
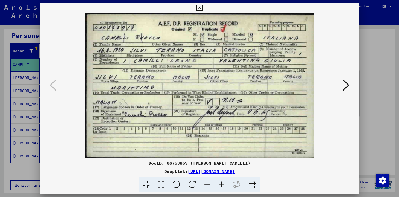
click at [200, 8] on icon at bounding box center [199, 8] width 6 height 6
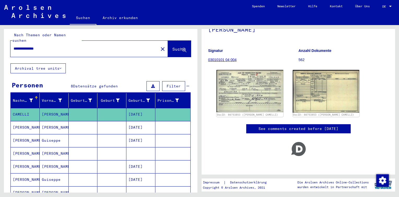
scroll to position [0, 0]
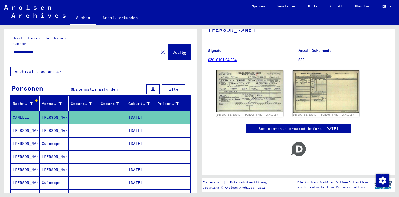
click at [0, 45] on html "**********" at bounding box center [199, 98] width 399 height 197
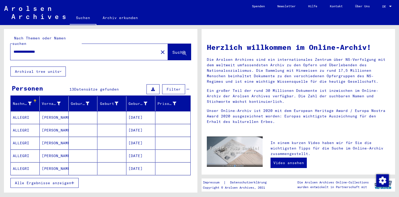
click at [50, 181] on span "Alle Ergebnisse anzeigen" at bounding box center [43, 183] width 56 height 5
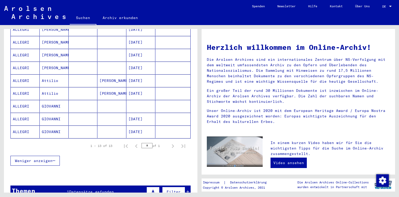
scroll to position [183, 0]
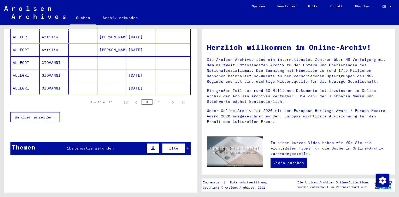
click at [92, 146] on span "Datensätze gefunden" at bounding box center [91, 148] width 45 height 5
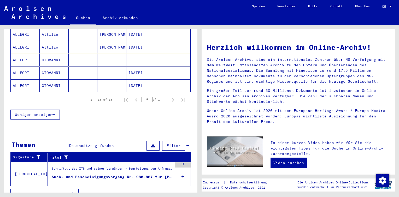
scroll to position [187, 0]
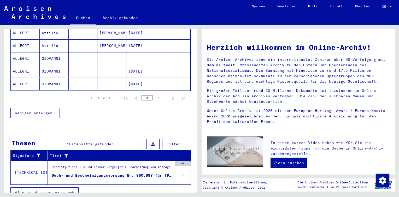
click at [181, 167] on icon at bounding box center [182, 175] width 3 height 18
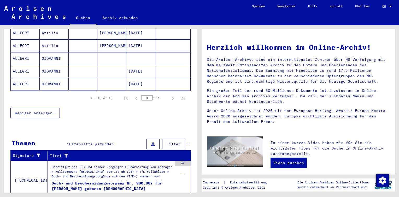
click at [126, 170] on div "Schriftgut des ITS und seiner Vorgänger > Bearbeitung von Anfragen > Fallbezoge…" at bounding box center [112, 173] width 121 height 16
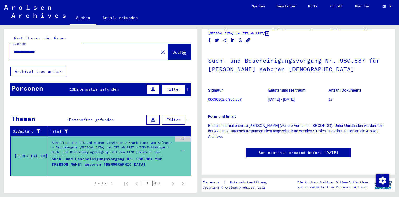
click at [113, 87] on span "Datensätze gefunden" at bounding box center [96, 89] width 45 height 5
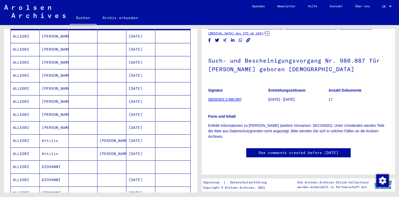
scroll to position [104, 0]
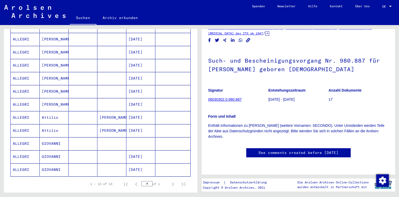
click at [136, 163] on mat-cell "[DATE]" at bounding box center [140, 169] width 29 height 13
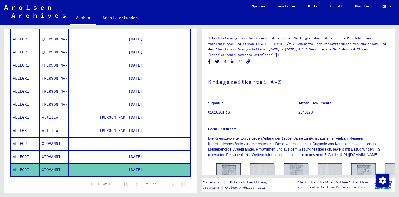
scroll to position [52, 0]
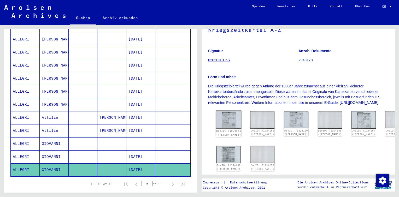
click at [222, 123] on img at bounding box center [229, 120] width 26 height 18
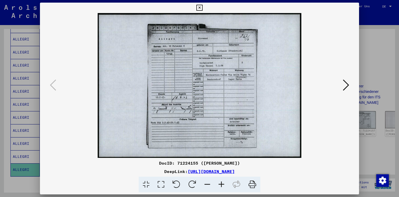
click at [218, 184] on icon at bounding box center [221, 185] width 14 height 16
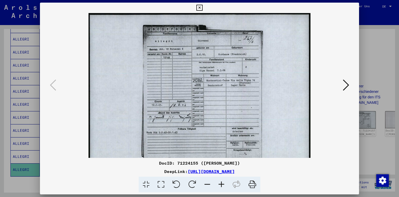
click at [218, 184] on icon at bounding box center [221, 185] width 14 height 16
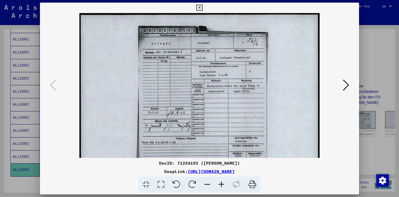
click at [218, 184] on icon at bounding box center [221, 185] width 14 height 16
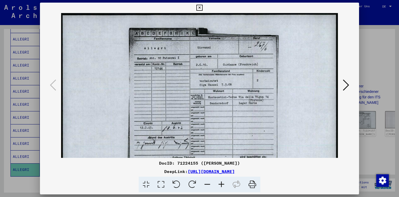
click at [218, 184] on icon at bounding box center [221, 185] width 14 height 16
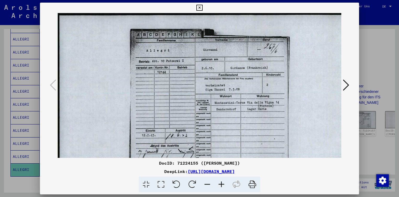
click at [218, 184] on icon at bounding box center [221, 185] width 14 height 16
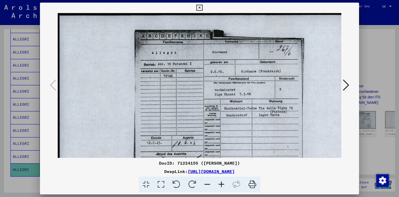
click at [218, 185] on icon at bounding box center [221, 185] width 14 height 16
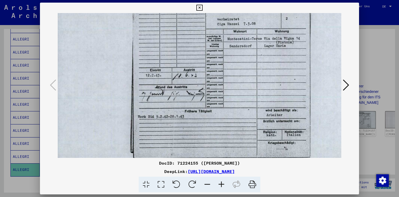
scroll to position [76, 7]
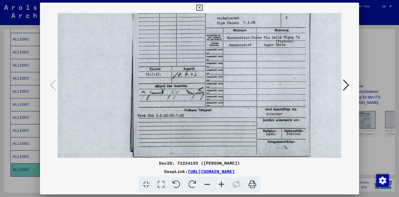
drag, startPoint x: 242, startPoint y: 72, endPoint x: 237, endPoint y: 1, distance: 71.7
click at [237, 1] on div "DocID: 71224155 ([PERSON_NAME]) DeepLink: [URL][DOMAIN_NAME]" at bounding box center [199, 98] width 399 height 197
click at [199, 8] on icon at bounding box center [199, 8] width 6 height 6
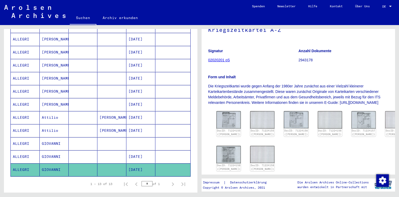
click at [136, 151] on mat-cell "[DATE]" at bounding box center [140, 156] width 29 height 13
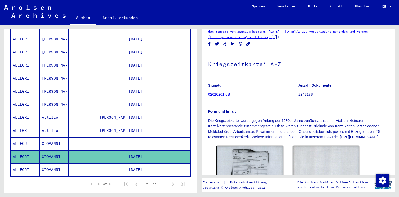
scroll to position [78, 0]
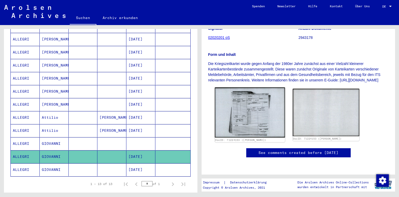
click at [252, 107] on img at bounding box center [250, 112] width 70 height 50
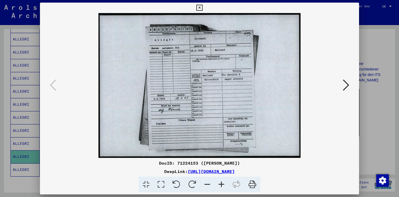
click at [199, 7] on icon at bounding box center [199, 8] width 6 height 6
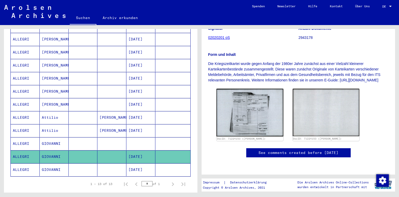
click at [147, 137] on mat-cell at bounding box center [140, 143] width 29 height 13
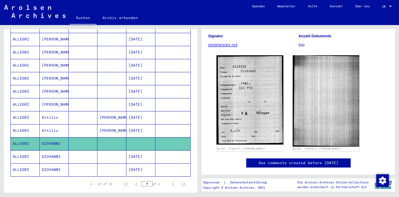
scroll to position [78, 0]
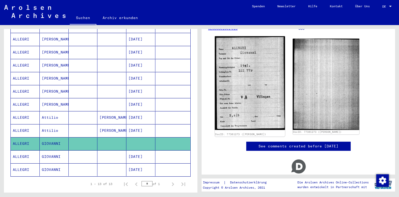
click at [253, 74] on img at bounding box center [250, 83] width 70 height 94
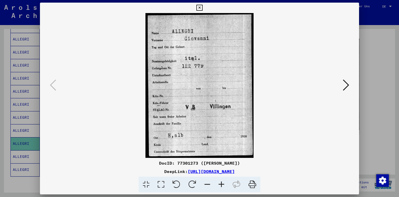
drag, startPoint x: 245, startPoint y: 162, endPoint x: 174, endPoint y: 159, distance: 70.3
click at [174, 159] on div "DocID: 77301273 ([PERSON_NAME]) DeepLink: [URL][DOMAIN_NAME]" at bounding box center [199, 98] width 319 height 190
copy div "77301273 ([PERSON_NAME])"
click at [198, 9] on icon at bounding box center [199, 8] width 6 height 6
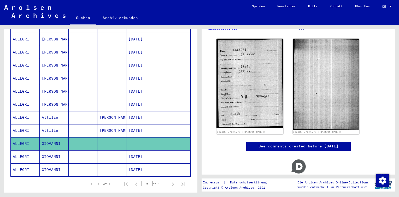
click at [139, 124] on mat-cell "[DATE]" at bounding box center [140, 130] width 29 height 13
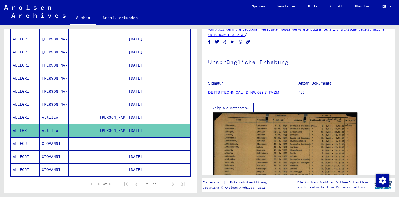
scroll to position [52, 0]
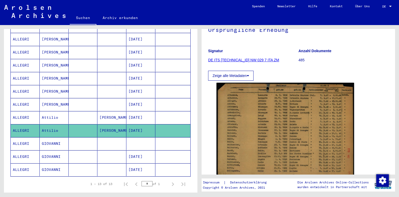
click at [126, 111] on mat-cell "[DATE]" at bounding box center [140, 117] width 29 height 13
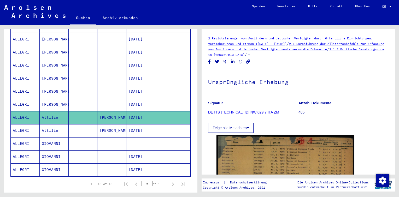
click at [126, 101] on mat-cell "[DATE]" at bounding box center [140, 104] width 29 height 13
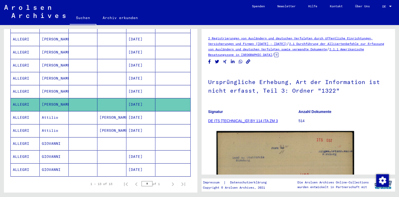
scroll to position [52, 0]
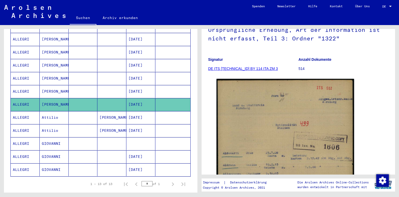
click at [149, 85] on mat-cell "[DATE]" at bounding box center [140, 91] width 29 height 13
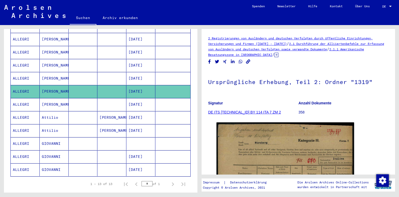
click at [148, 72] on mat-cell "[DATE]" at bounding box center [140, 78] width 29 height 13
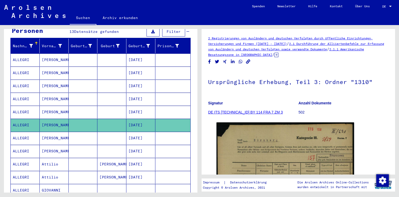
scroll to position [52, 0]
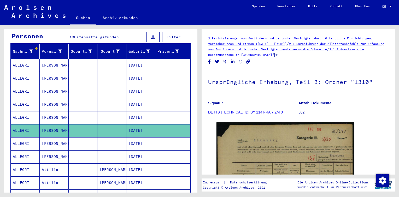
click at [149, 111] on mat-cell "[DATE]" at bounding box center [140, 117] width 29 height 13
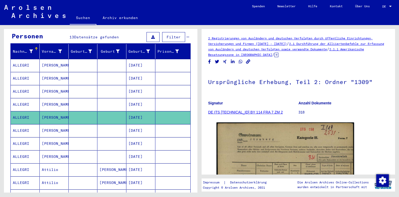
click at [148, 98] on mat-cell "[DATE]" at bounding box center [140, 104] width 29 height 13
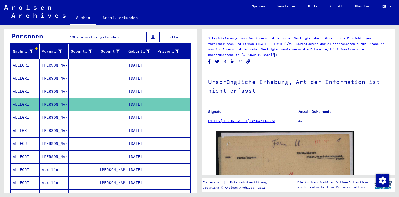
click at [145, 85] on mat-cell "[DATE]" at bounding box center [140, 91] width 29 height 13
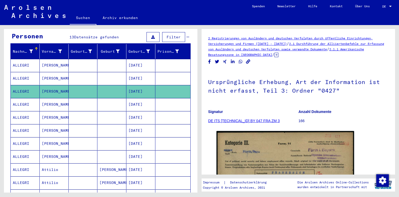
click at [143, 72] on mat-cell "[DATE]" at bounding box center [140, 78] width 29 height 13
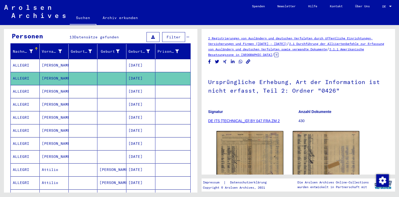
click at [141, 61] on mat-cell "[DATE]" at bounding box center [140, 65] width 29 height 13
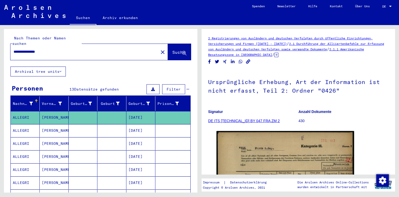
drag, startPoint x: 63, startPoint y: 47, endPoint x: -1, endPoint y: 48, distance: 63.7
click at [0, 48] on html "**********" at bounding box center [199, 98] width 399 height 197
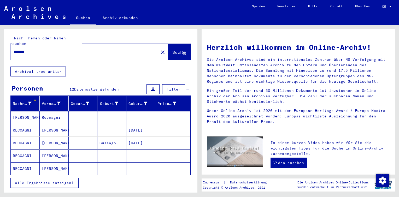
click at [48, 181] on span "Alle Ergebnisse anzeigen" at bounding box center [43, 183] width 56 height 5
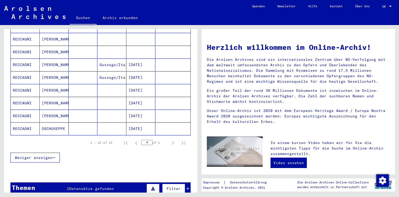
scroll to position [131, 0]
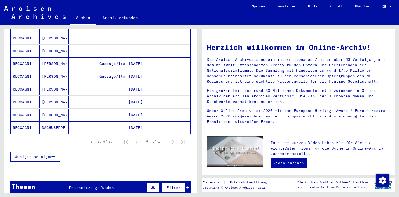
click at [94, 185] on span "Datensätze gefunden" at bounding box center [91, 187] width 45 height 5
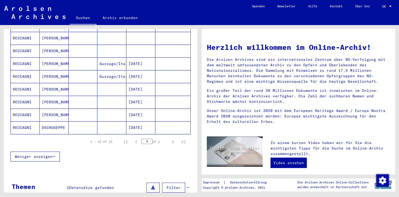
scroll to position [174, 0]
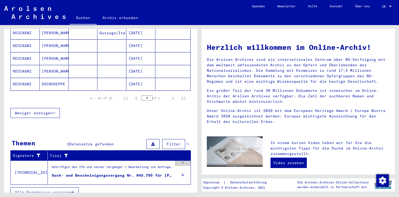
click at [176, 168] on div "4" at bounding box center [183, 172] width 16 height 23
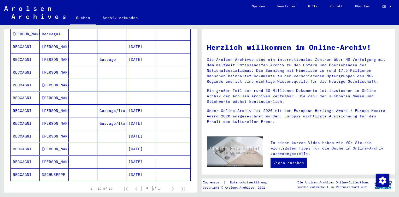
scroll to position [70, 0]
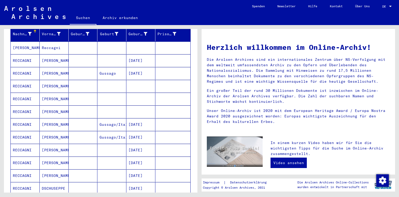
click at [78, 111] on mat-cell at bounding box center [83, 111] width 29 height 13
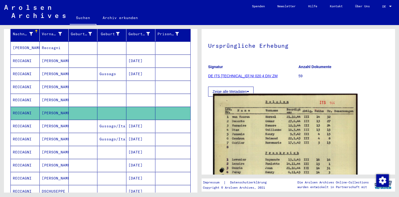
scroll to position [78, 0]
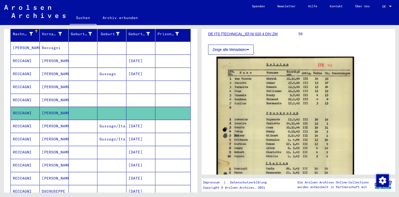
click at [62, 96] on mat-cell "[PERSON_NAME]" at bounding box center [54, 100] width 29 height 13
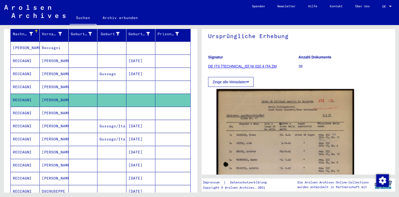
scroll to position [78, 0]
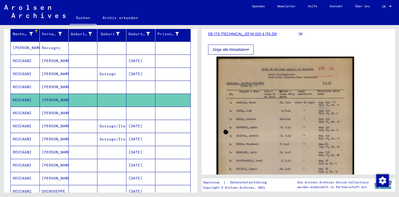
click at [86, 84] on mat-cell at bounding box center [83, 87] width 29 height 13
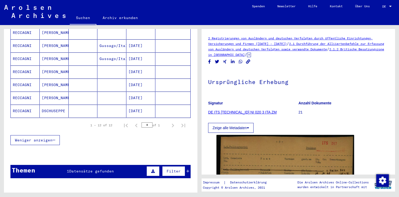
scroll to position [122, 0]
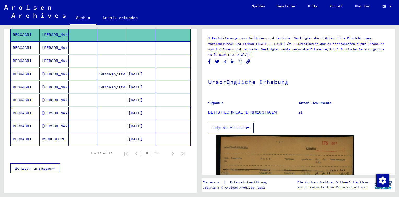
click at [75, 97] on mat-cell at bounding box center [83, 100] width 29 height 13
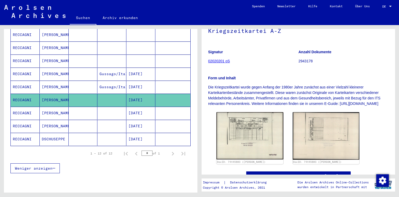
scroll to position [52, 0]
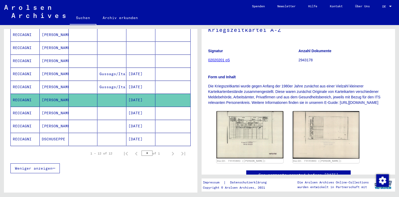
click at [105, 107] on mat-cell at bounding box center [111, 113] width 29 height 13
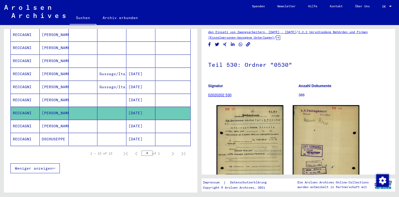
scroll to position [26, 0]
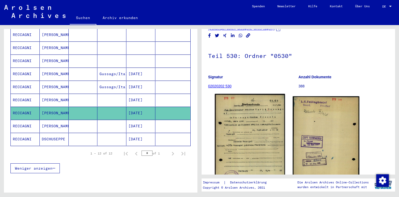
click at [248, 113] on img at bounding box center [250, 143] width 70 height 98
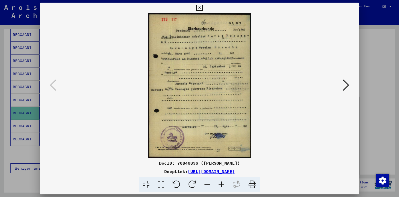
click at [199, 8] on icon at bounding box center [199, 8] width 6 height 6
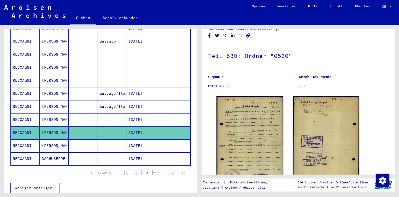
scroll to position [0, 0]
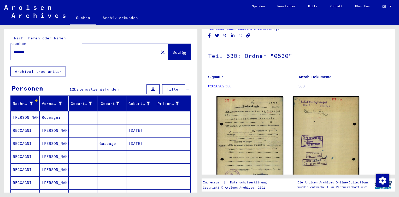
drag, startPoint x: 42, startPoint y: 47, endPoint x: -1, endPoint y: 45, distance: 42.9
click at [0, 45] on html "Suchen Archiv erkunden Spenden Newsletter Hilfe Kontakt Über Uns Suchen Archiv …" at bounding box center [199, 98] width 399 height 197
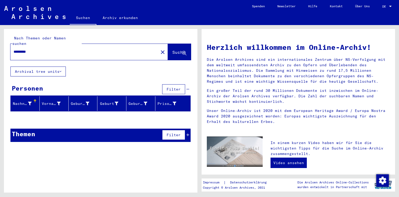
click at [21, 49] on input "*********" at bounding box center [83, 51] width 139 height 5
drag, startPoint x: 37, startPoint y: 45, endPoint x: -1, endPoint y: 45, distance: 38.1
click at [0, 45] on html "Suchen Archiv erkunden Spenden Newsletter Hilfe Kontakt Über Uns Suchen Archiv …" at bounding box center [199, 98] width 399 height 197
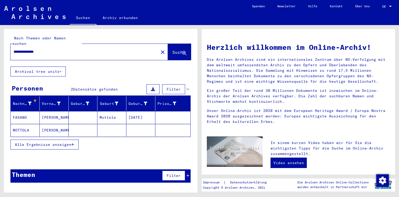
click at [65, 112] on mat-cell "[PERSON_NAME]" at bounding box center [54, 117] width 29 height 13
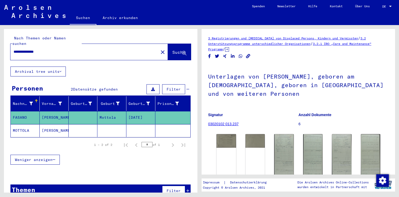
click at [64, 125] on mat-cell "[PERSON_NAME]" at bounding box center [54, 130] width 29 height 13
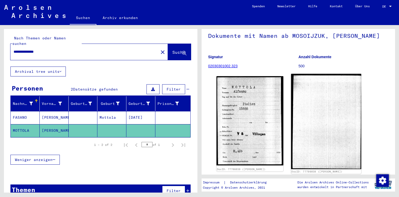
scroll to position [78, 0]
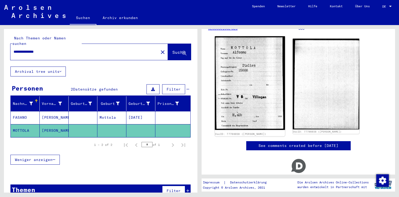
click at [264, 55] on img at bounding box center [250, 83] width 70 height 94
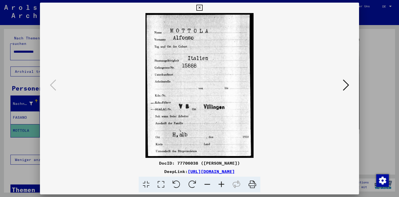
drag, startPoint x: 244, startPoint y: 163, endPoint x: 174, endPoint y: 162, distance: 70.0
click at [174, 162] on div "DocID: 77706038 ([PERSON_NAME])" at bounding box center [199, 163] width 319 height 6
copy div "77706038 ([PERSON_NAME])"
click at [348, 85] on icon at bounding box center [346, 85] width 6 height 13
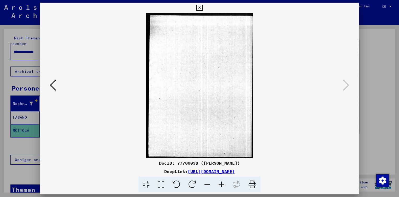
click at [199, 8] on icon at bounding box center [199, 8] width 6 height 6
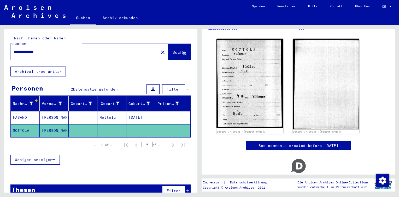
drag, startPoint x: 55, startPoint y: 46, endPoint x: -1, endPoint y: 48, distance: 56.2
click at [0, 48] on html "**********" at bounding box center [199, 98] width 399 height 197
type input "*"
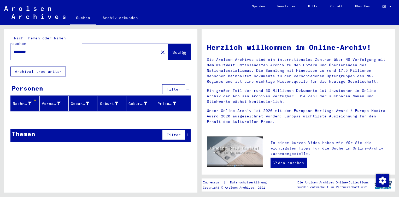
click at [23, 49] on input "*********" at bounding box center [83, 51] width 139 height 5
drag, startPoint x: 42, startPoint y: 47, endPoint x: 0, endPoint y: 42, distance: 42.1
click at [1, 42] on div "Nach Themen oder Namen suchen ********* close Suche Archival tree units Persone…" at bounding box center [99, 109] width 199 height 168
drag, startPoint x: 42, startPoint y: 50, endPoint x: 15, endPoint y: 45, distance: 27.6
click at [15, 46] on div "*********" at bounding box center [81, 52] width 142 height 12
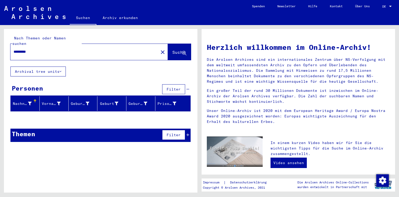
click at [33, 49] on input "*********" at bounding box center [83, 51] width 139 height 5
click at [37, 49] on input "*********" at bounding box center [83, 51] width 139 height 5
drag, startPoint x: 37, startPoint y: 48, endPoint x: -1, endPoint y: 45, distance: 37.7
click at [0, 45] on html "Suchen Archiv erkunden Spenden Newsletter Hilfe Kontakt Über Uns Suchen Archiv …" at bounding box center [199, 98] width 399 height 197
type input "********"
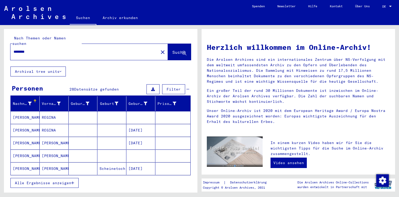
click at [45, 181] on span "Alle Ergebnisse anzeigen" at bounding box center [43, 183] width 56 height 5
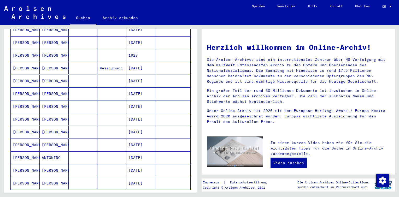
scroll to position [287, 0]
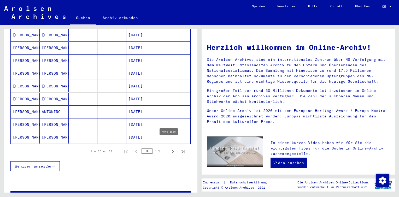
click at [169, 148] on icon "Next page" at bounding box center [172, 151] width 7 height 7
type input "*"
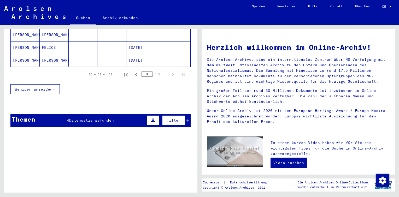
scroll to position [127, 0]
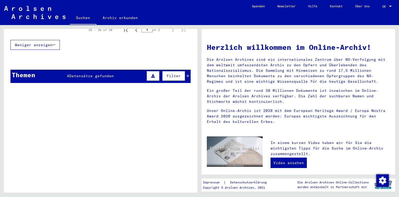
click at [81, 74] on div "Themen 4 Datensätze gefunden Filter" at bounding box center [100, 76] width 180 height 13
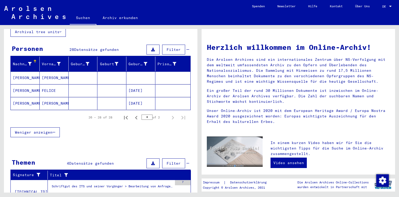
scroll to position [0, 0]
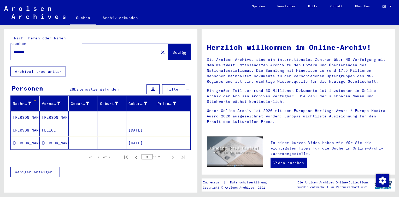
drag, startPoint x: 44, startPoint y: 45, endPoint x: 0, endPoint y: 43, distance: 44.4
click at [0, 44] on html "Suchen Archiv erkunden Spenden Newsletter Hilfe Kontakt Über Uns Suchen Archiv …" at bounding box center [199, 98] width 399 height 197
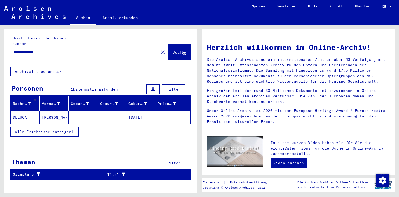
click at [36, 114] on mat-cell "DELUCA" at bounding box center [25, 117] width 29 height 13
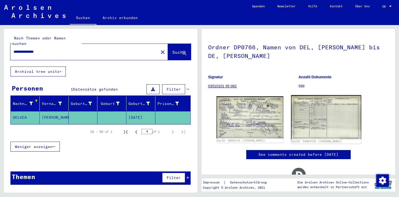
scroll to position [52, 0]
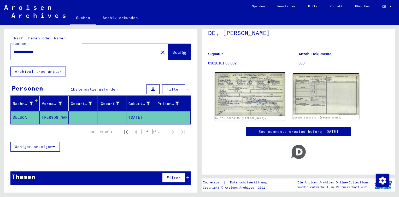
click at [256, 91] on img at bounding box center [250, 94] width 70 height 44
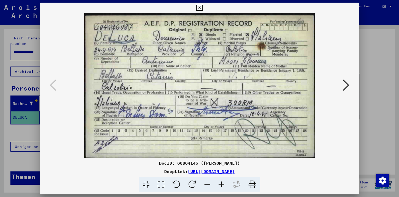
click at [349, 84] on icon at bounding box center [346, 85] width 6 height 13
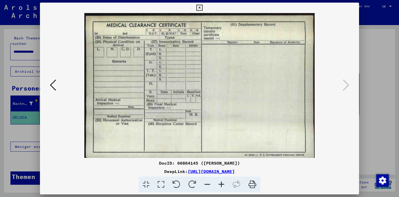
click at [200, 9] on icon at bounding box center [199, 8] width 6 height 6
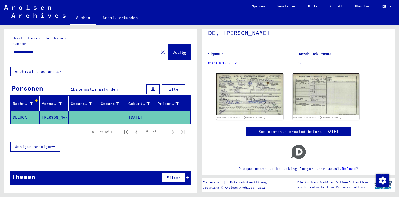
click at [19, 49] on input "**********" at bounding box center [85, 51] width 142 height 5
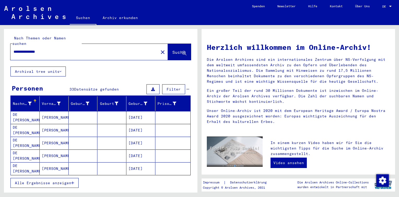
click at [53, 181] on span "Alle Ergebnisse anzeigen" at bounding box center [43, 183] width 56 height 5
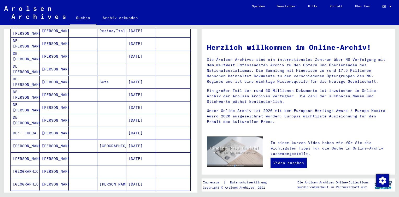
scroll to position [261, 0]
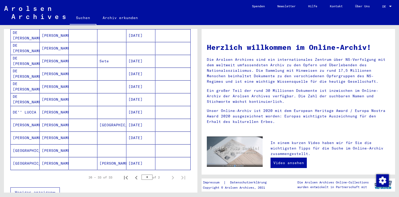
click at [72, 106] on mat-cell at bounding box center [83, 112] width 29 height 13
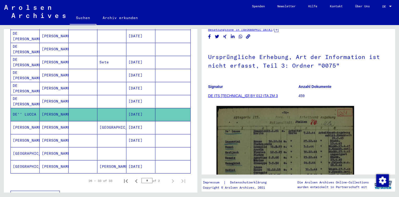
scroll to position [52, 0]
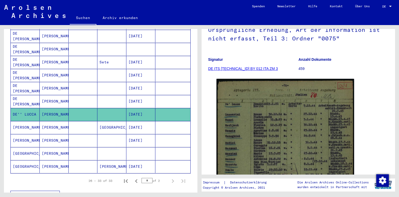
click at [114, 95] on mat-cell at bounding box center [111, 101] width 29 height 13
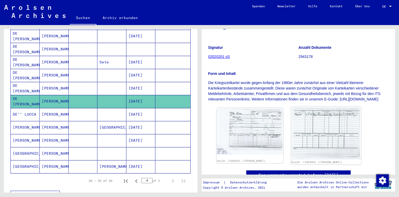
scroll to position [90, 0]
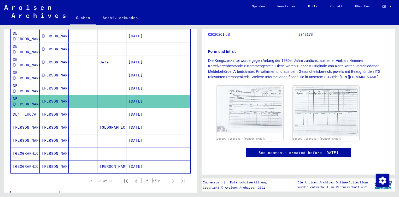
click at [116, 82] on mat-cell at bounding box center [111, 88] width 29 height 13
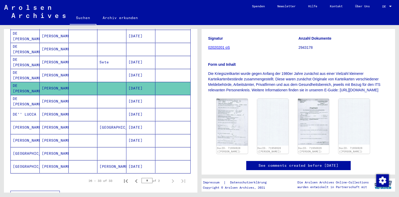
scroll to position [78, 0]
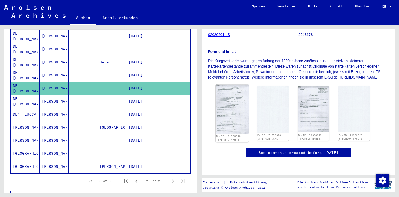
click at [239, 107] on img at bounding box center [232, 110] width 33 height 50
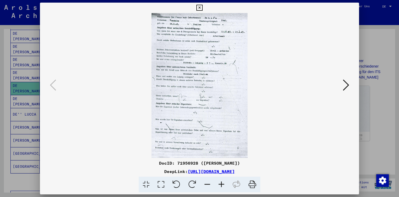
click at [196, 4] on button at bounding box center [199, 8] width 9 height 10
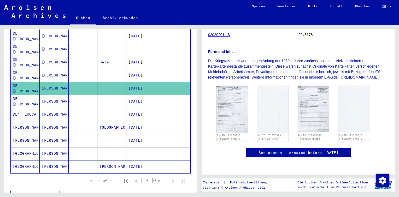
click at [109, 69] on mat-cell at bounding box center [111, 75] width 29 height 13
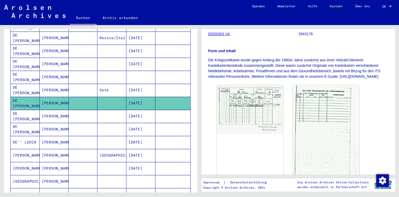
scroll to position [186, 0]
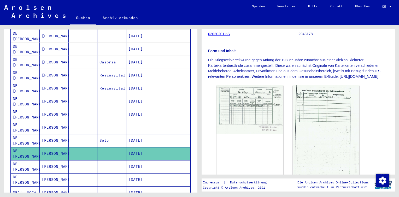
click at [101, 134] on mat-cell "Sete" at bounding box center [111, 140] width 29 height 13
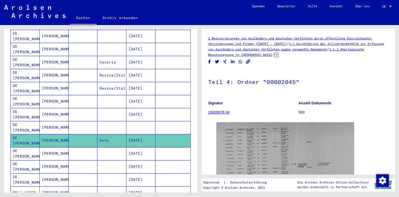
click at [102, 122] on mat-cell at bounding box center [111, 127] width 29 height 13
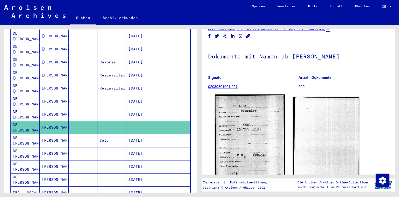
scroll to position [26, 0]
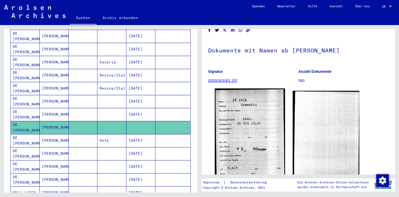
click at [247, 108] on img at bounding box center [250, 135] width 70 height 94
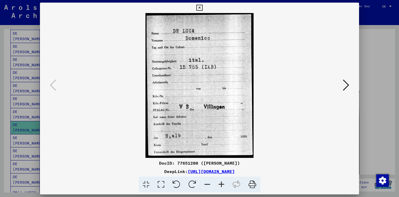
drag, startPoint x: 244, startPoint y: 163, endPoint x: 173, endPoint y: 163, distance: 71.5
click at [173, 163] on div "DocID: 77651280 ([PERSON_NAME])" at bounding box center [199, 163] width 319 height 6
copy div "77651280 ([PERSON_NAME])"
click at [346, 84] on icon at bounding box center [346, 85] width 6 height 13
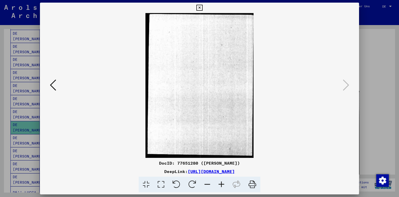
click at [197, 7] on icon at bounding box center [199, 8] width 6 height 6
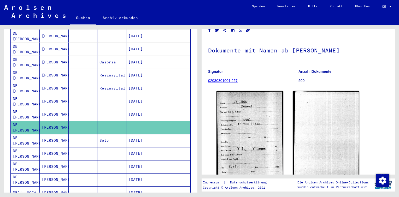
click at [64, 108] on mat-cell "[PERSON_NAME]" at bounding box center [54, 114] width 29 height 13
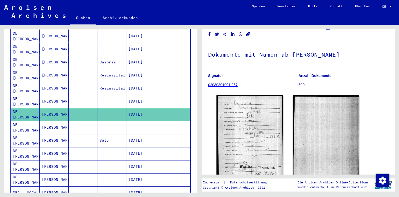
scroll to position [52, 0]
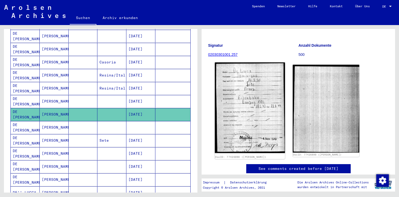
click at [268, 106] on img at bounding box center [250, 107] width 70 height 91
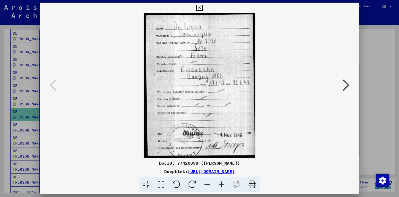
drag, startPoint x: 247, startPoint y: 162, endPoint x: 173, endPoint y: 162, distance: 74.4
click at [173, 162] on div "DocID: 77426898 ([PERSON_NAME])" at bounding box center [199, 163] width 319 height 6
click at [199, 8] on icon at bounding box center [199, 8] width 6 height 6
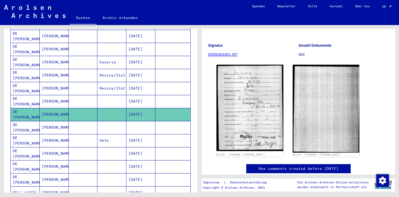
drag, startPoint x: 70, startPoint y: 117, endPoint x: 68, endPoint y: 120, distance: 3.0
click at [70, 121] on mat-cell at bounding box center [83, 127] width 29 height 13
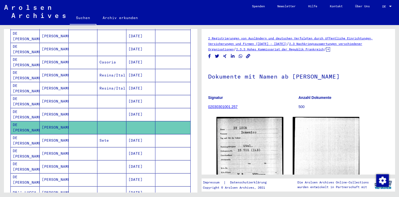
click at [72, 109] on mat-cell at bounding box center [83, 114] width 29 height 13
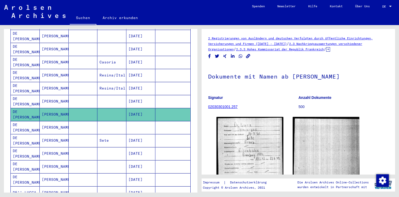
click at [82, 95] on mat-cell at bounding box center [83, 101] width 29 height 13
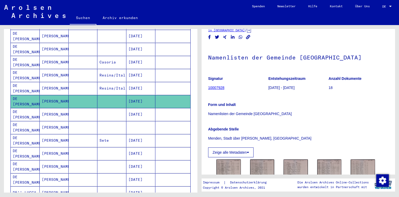
scroll to position [52, 0]
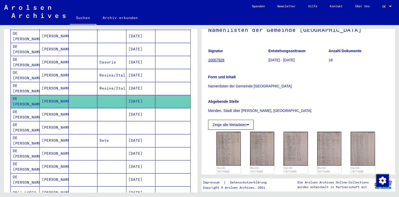
click at [132, 82] on mat-cell "[DATE]" at bounding box center [140, 88] width 29 height 13
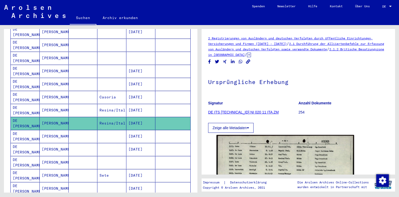
scroll to position [134, 0]
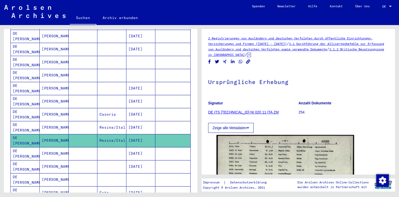
click at [126, 121] on mat-cell "[DATE]" at bounding box center [140, 127] width 29 height 13
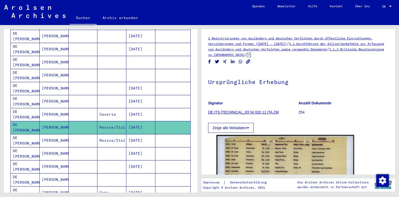
click at [126, 108] on mat-cell "[DATE]" at bounding box center [140, 114] width 29 height 13
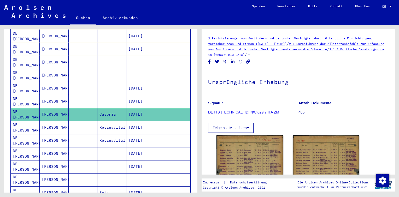
click at [126, 97] on mat-cell "[DATE]" at bounding box center [140, 101] width 29 height 13
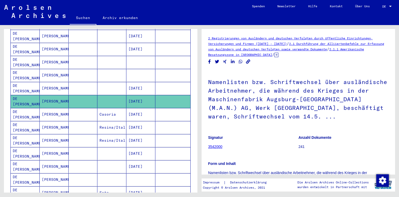
click at [127, 86] on mat-cell "[DATE]" at bounding box center [140, 88] width 29 height 13
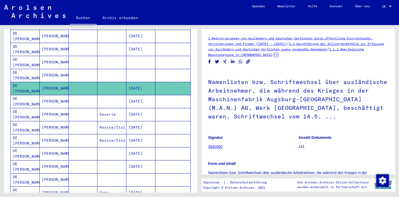
click at [133, 69] on mat-cell at bounding box center [140, 75] width 29 height 13
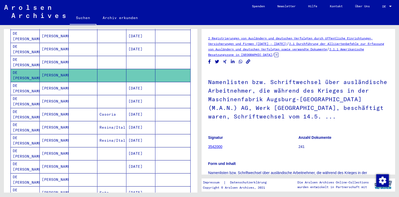
click at [133, 56] on mat-cell at bounding box center [140, 62] width 29 height 13
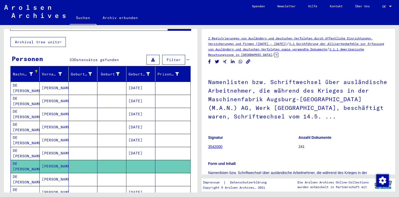
scroll to position [29, 0]
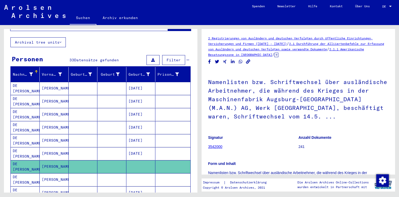
click at [137, 147] on mat-cell "[DATE]" at bounding box center [140, 153] width 29 height 13
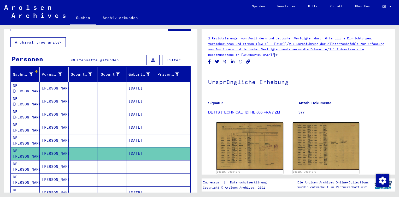
click at [140, 134] on mat-cell "[DATE]" at bounding box center [140, 140] width 29 height 13
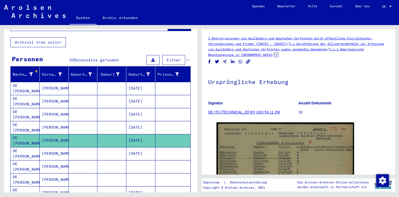
click at [138, 121] on mat-cell "[DATE]" at bounding box center [140, 127] width 29 height 13
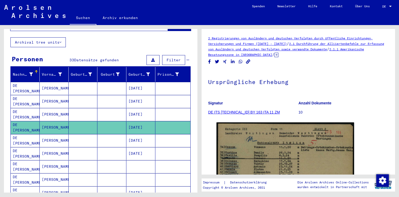
click at [137, 108] on mat-cell "[DATE]" at bounding box center [140, 114] width 29 height 13
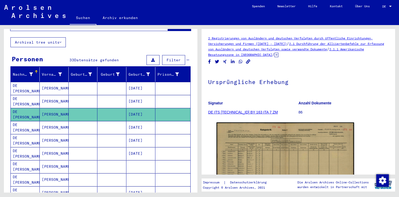
click at [138, 95] on mat-cell "[DATE]" at bounding box center [140, 101] width 29 height 13
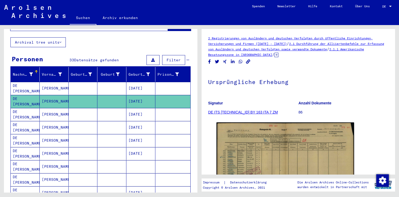
click at [138, 82] on mat-cell "[DATE]" at bounding box center [140, 88] width 29 height 13
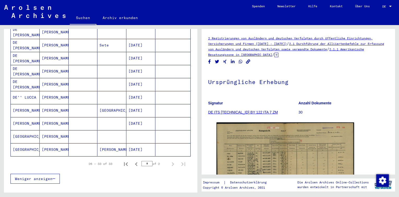
scroll to position [290, 0]
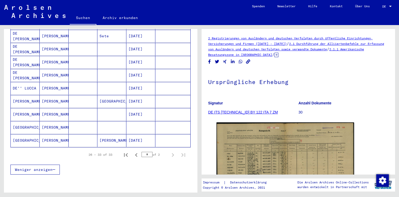
click at [127, 82] on mat-cell "[DATE]" at bounding box center [140, 88] width 29 height 13
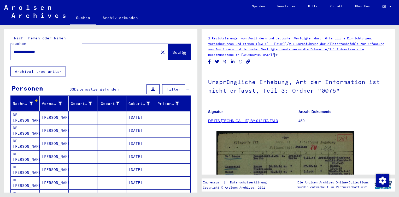
drag, startPoint x: 54, startPoint y: 46, endPoint x: 0, endPoint y: 42, distance: 53.7
click at [0, 42] on html "**********" at bounding box center [199, 98] width 399 height 197
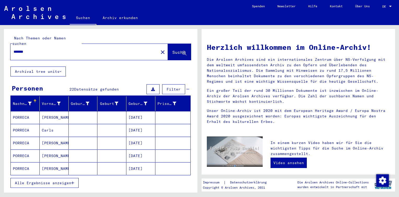
click at [46, 181] on span "Alle Ergebnisse anzeigen" at bounding box center [43, 183] width 56 height 5
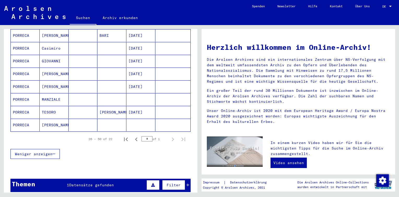
click at [62, 93] on mat-cell "MANZIALE" at bounding box center [54, 99] width 29 height 13
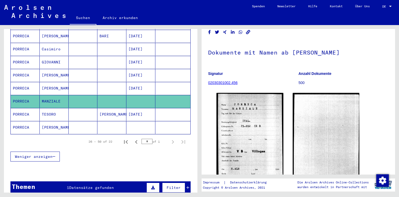
scroll to position [52, 0]
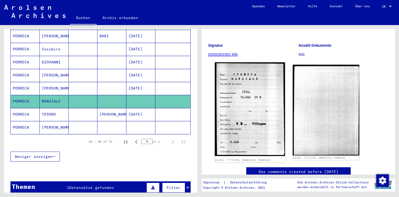
click at [255, 90] on img at bounding box center [250, 109] width 70 height 94
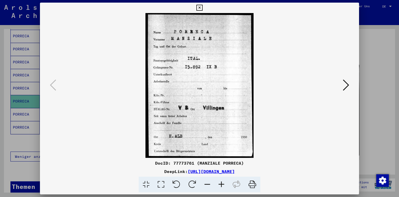
drag, startPoint x: 227, startPoint y: 163, endPoint x: 173, endPoint y: 164, distance: 53.5
click at [173, 164] on div "DocID: 77773761 (MANZIALE PORRECA)" at bounding box center [199, 163] width 319 height 6
click at [200, 7] on icon at bounding box center [199, 8] width 6 height 6
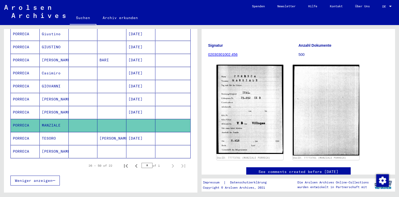
scroll to position [302, 0]
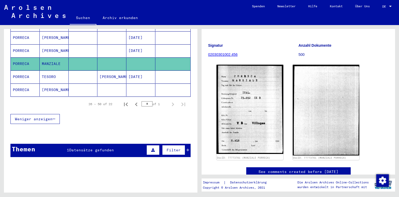
click at [106, 148] on span "Datensätze gefunden" at bounding box center [91, 150] width 45 height 5
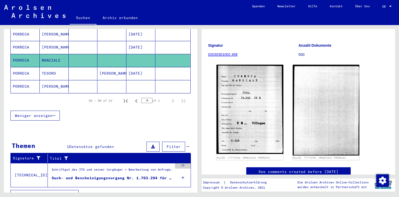
scroll to position [306, 0]
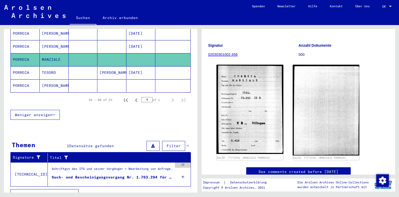
click at [181, 168] on icon at bounding box center [182, 177] width 3 height 18
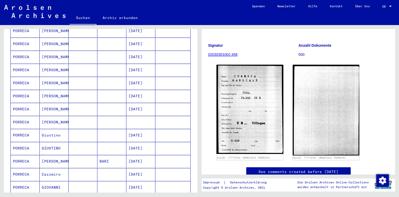
scroll to position [0, 0]
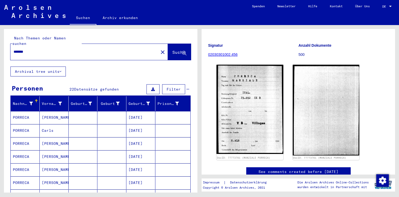
drag, startPoint x: 22, startPoint y: 48, endPoint x: -1, endPoint y: 49, distance: 22.7
click at [0, 49] on html "Suchen Archiv erkunden Spenden Newsletter Hilfe Kontakt Über Uns Suchen Archiv …" at bounding box center [199, 98] width 399 height 197
type input "**********"
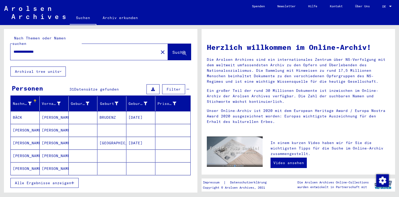
click at [55, 181] on span "Alle Ergebnisse anzeigen" at bounding box center [43, 183] width 56 height 5
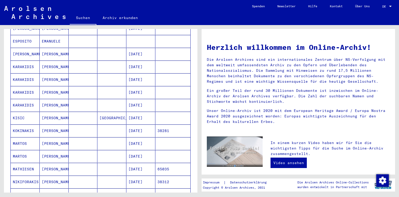
scroll to position [297, 0]
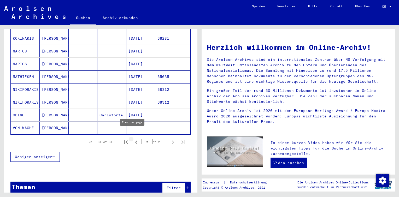
click at [135, 140] on icon "Previous page" at bounding box center [136, 142] width 2 height 4
click at [169, 139] on icon "Next page" at bounding box center [172, 142] width 7 height 7
type input "*"
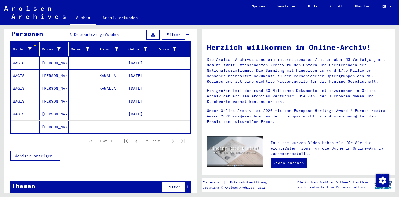
click at [69, 121] on mat-cell at bounding box center [83, 127] width 29 height 13
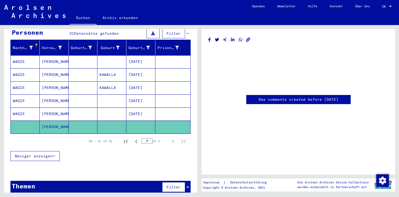
click at [123, 109] on mat-cell at bounding box center [111, 114] width 29 height 13
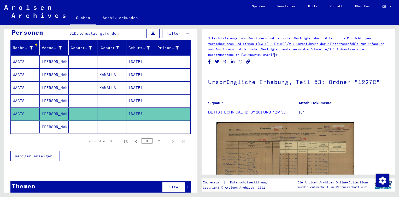
click at [123, 121] on mat-cell at bounding box center [111, 127] width 29 height 13
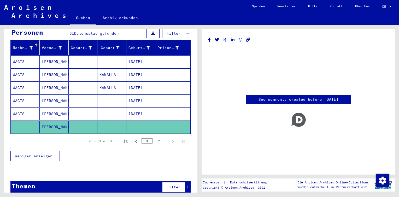
scroll to position [56, 0]
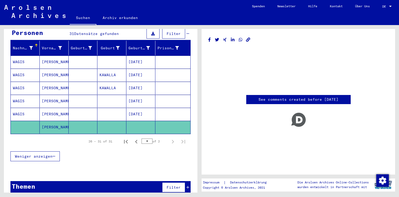
click at [45, 121] on mat-cell "[PERSON_NAME]" at bounding box center [54, 127] width 29 height 13
click at [45, 85] on mat-cell "[PERSON_NAME]" at bounding box center [54, 88] width 29 height 13
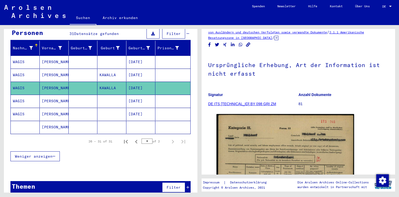
scroll to position [26, 0]
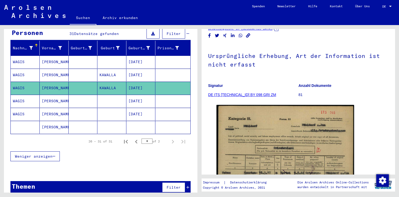
click at [85, 121] on mat-cell at bounding box center [83, 127] width 29 height 13
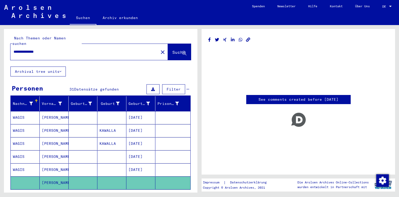
drag, startPoint x: 29, startPoint y: 46, endPoint x: 0, endPoint y: 46, distance: 29.2
click at [0, 48] on html "**********" at bounding box center [199, 98] width 399 height 197
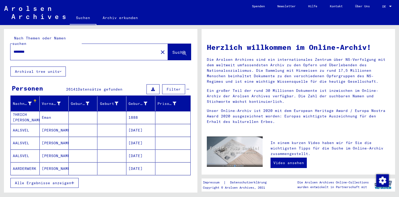
drag, startPoint x: 31, startPoint y: 49, endPoint x: 0, endPoint y: 43, distance: 31.1
click at [0, 48] on html "Suchen Archiv erkunden Spenden Newsletter Hilfe Kontakt Über Uns Suchen Archiv …" at bounding box center [199, 98] width 399 height 197
type input "********"
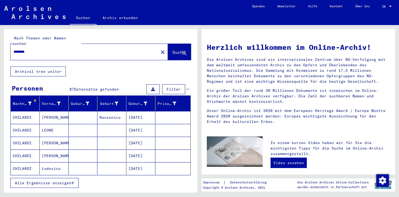
click at [35, 181] on span "Alle Ergebnisse anzeigen" at bounding box center [43, 183] width 56 height 5
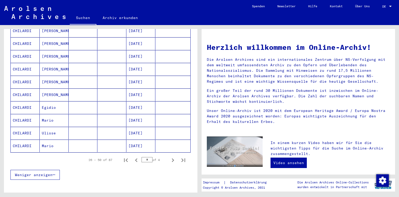
scroll to position [287, 0]
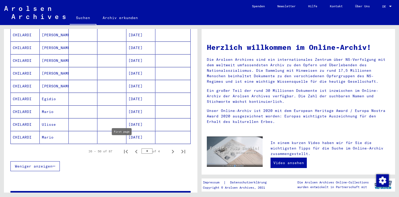
click at [122, 148] on icon "First page" at bounding box center [125, 151] width 7 height 7
click at [169, 148] on icon "Next page" at bounding box center [172, 151] width 7 height 7
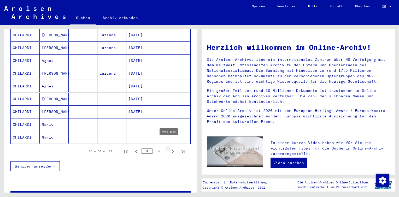
click at [172, 150] on icon "Next page" at bounding box center [173, 152] width 2 height 4
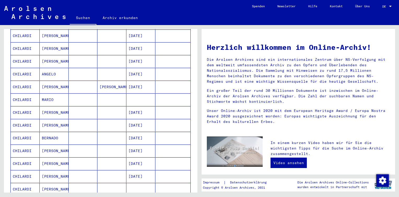
scroll to position [261, 0]
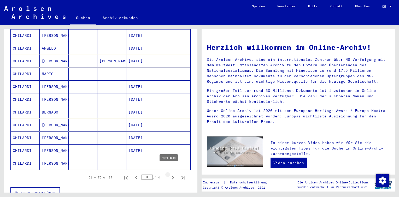
click at [169, 174] on icon "Next page" at bounding box center [172, 177] width 7 height 7
type input "*"
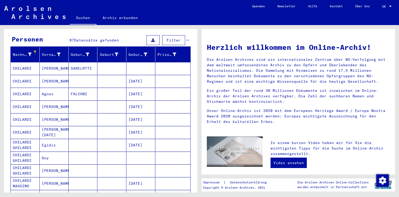
scroll to position [0, 0]
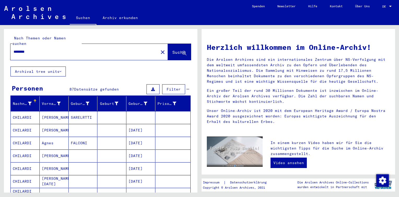
click at [45, 49] on input "********" at bounding box center [83, 51] width 139 height 5
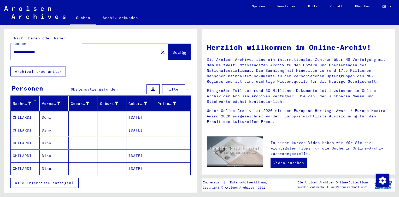
click at [47, 178] on button "Alle Ergebnisse anzeigen" at bounding box center [44, 183] width 68 height 10
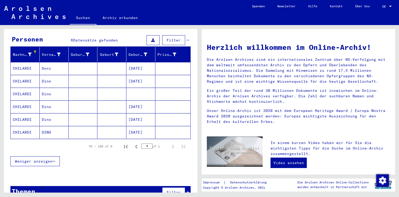
scroll to position [54, 0]
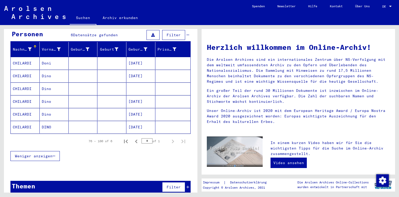
click at [104, 59] on mat-cell at bounding box center [111, 63] width 29 height 13
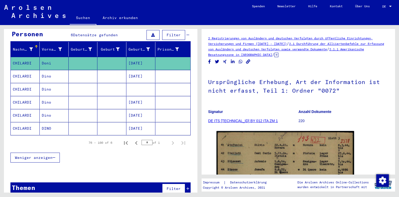
click at [106, 83] on mat-cell at bounding box center [111, 89] width 29 height 13
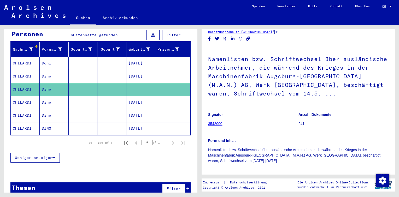
scroll to position [26, 0]
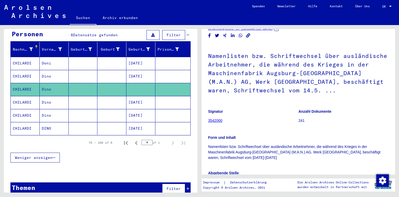
click at [143, 96] on mat-cell "[DATE]" at bounding box center [140, 102] width 29 height 13
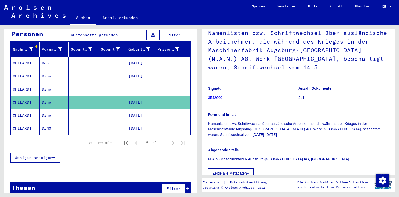
scroll to position [52, 0]
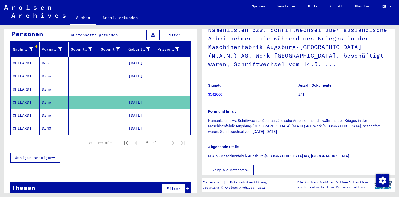
click at [155, 109] on mat-cell at bounding box center [172, 115] width 35 height 13
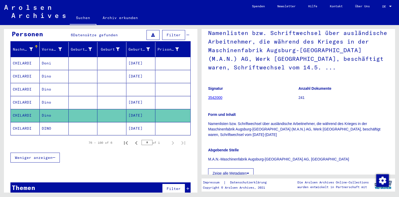
scroll to position [52, 0]
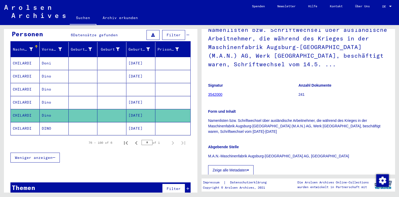
click at [156, 122] on mat-cell at bounding box center [172, 128] width 35 height 13
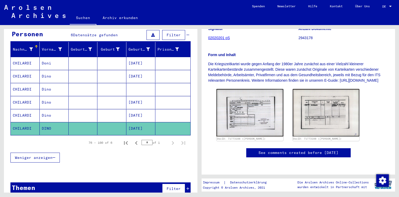
scroll to position [78, 0]
click at [259, 101] on img at bounding box center [250, 113] width 70 height 50
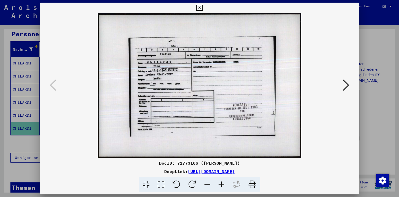
click at [198, 8] on icon at bounding box center [199, 8] width 6 height 6
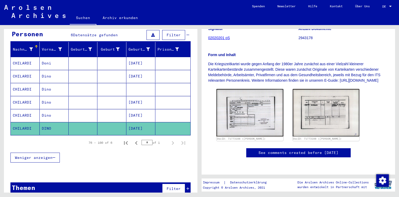
click at [94, 83] on mat-cell at bounding box center [83, 89] width 29 height 13
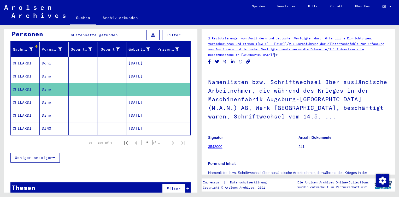
click at [97, 70] on mat-cell at bounding box center [111, 76] width 29 height 13
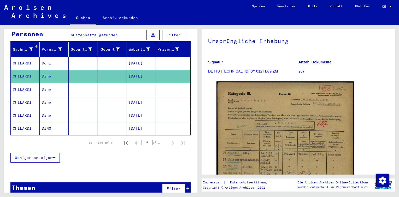
scroll to position [52, 0]
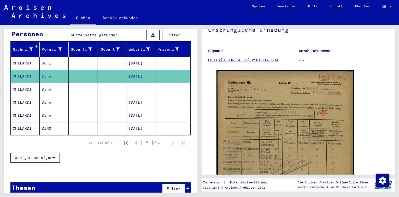
click at [133, 59] on mat-cell "[DATE]" at bounding box center [140, 63] width 29 height 13
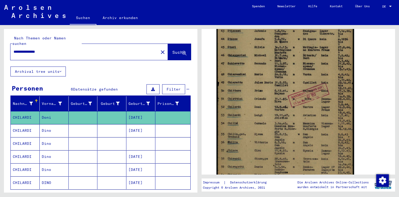
drag, startPoint x: 56, startPoint y: 44, endPoint x: 0, endPoint y: 38, distance: 56.7
click at [0, 45] on html "**********" at bounding box center [199, 98] width 399 height 197
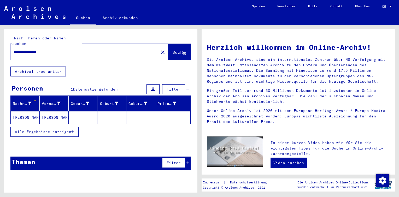
click at [48, 111] on mat-cell "[PERSON_NAME]" at bounding box center [54, 117] width 29 height 13
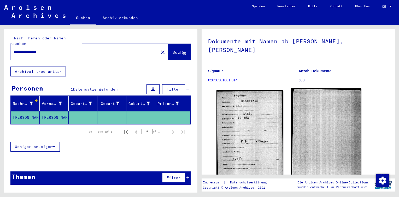
scroll to position [78, 0]
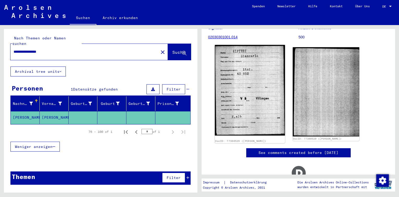
click at [260, 57] on img at bounding box center [250, 90] width 70 height 91
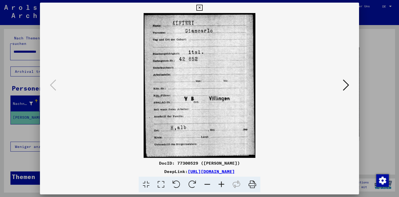
drag, startPoint x: 238, startPoint y: 163, endPoint x: 172, endPoint y: 164, distance: 66.3
click at [172, 164] on div "DocID: 77300529 ([PERSON_NAME])" at bounding box center [199, 163] width 319 height 6
click at [346, 86] on icon at bounding box center [346, 85] width 6 height 13
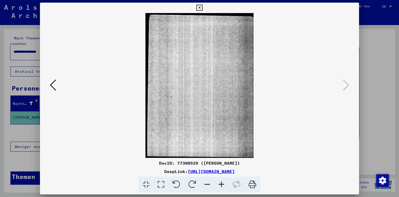
click at [200, 9] on icon at bounding box center [199, 8] width 6 height 6
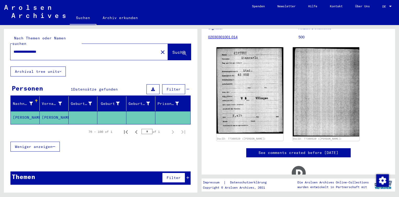
click at [61, 49] on input "**********" at bounding box center [85, 51] width 142 height 5
drag, startPoint x: 61, startPoint y: 45, endPoint x: 8, endPoint y: 46, distance: 53.0
click at [8, 46] on div "**********" at bounding box center [100, 48] width 193 height 38
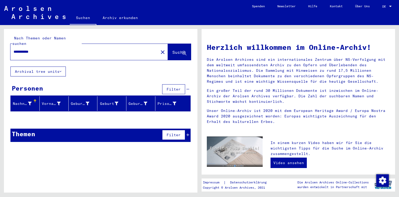
click at [19, 49] on input "**********" at bounding box center [83, 51] width 139 height 5
drag, startPoint x: 39, startPoint y: 45, endPoint x: 0, endPoint y: 40, distance: 39.2
click at [0, 40] on html "**********" at bounding box center [199, 98] width 399 height 197
type input "********"
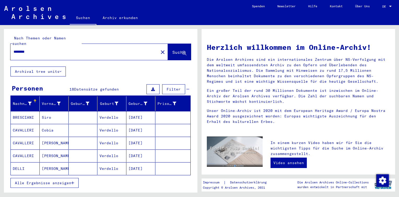
click at [48, 181] on span "Alle Ergebnisse anzeigen" at bounding box center [43, 183] width 56 height 5
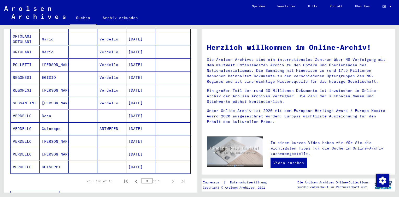
scroll to position [183, 0]
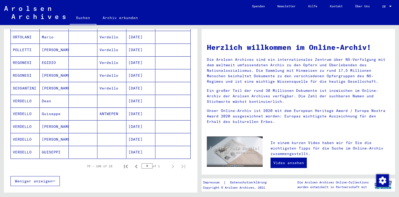
click at [69, 120] on mat-cell at bounding box center [83, 126] width 29 height 13
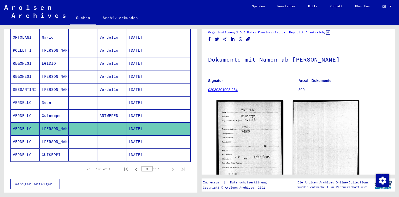
scroll to position [26, 0]
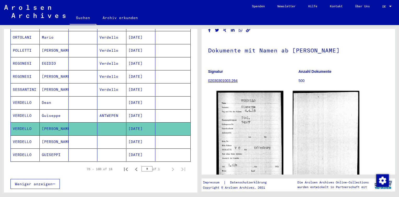
click at [134, 138] on mat-cell "[DATE]" at bounding box center [140, 141] width 29 height 13
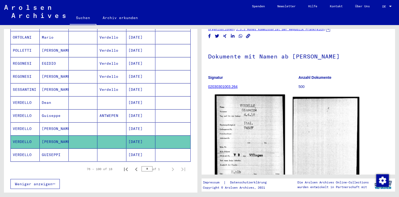
scroll to position [52, 0]
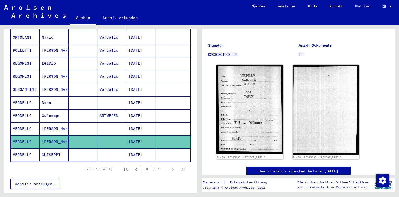
click at [141, 150] on mat-cell "[DATE]" at bounding box center [140, 155] width 29 height 13
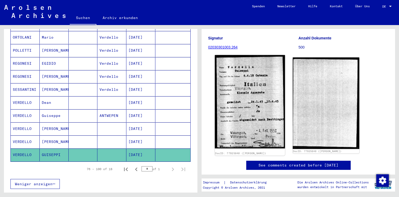
scroll to position [62, 0]
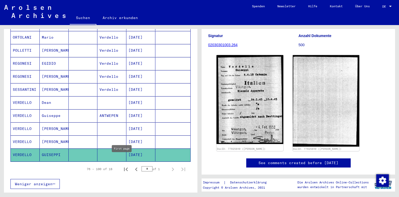
click at [123, 166] on icon "First page" at bounding box center [125, 169] width 7 height 7
type input "*"
click at [133, 122] on mat-cell "[DATE]" at bounding box center [140, 128] width 29 height 13
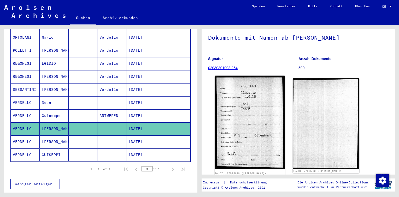
scroll to position [77, 0]
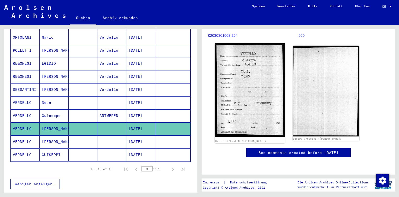
click at [244, 79] on img at bounding box center [250, 89] width 70 height 93
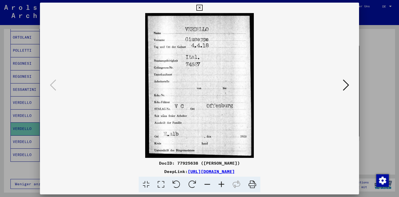
drag, startPoint x: 246, startPoint y: 162, endPoint x: 173, endPoint y: 164, distance: 73.1
click at [173, 164] on div "DocID: 77925638 ([PERSON_NAME])" at bounding box center [199, 163] width 319 height 6
click at [346, 86] on icon at bounding box center [346, 85] width 6 height 13
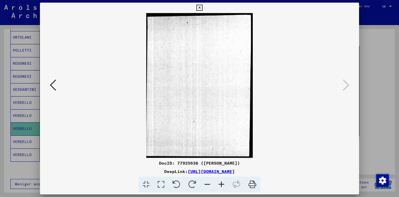
click at [198, 7] on icon at bounding box center [199, 8] width 6 height 6
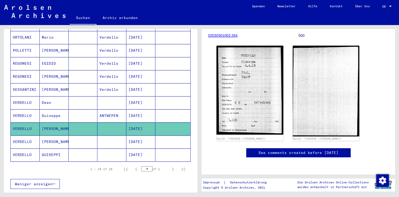
click at [126, 135] on mat-cell "[DATE]" at bounding box center [140, 141] width 29 height 13
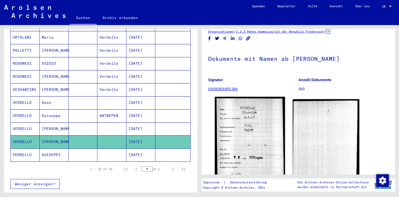
scroll to position [52, 0]
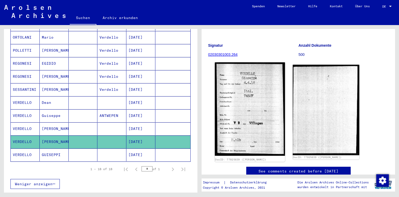
click at [245, 99] on img at bounding box center [250, 108] width 70 height 93
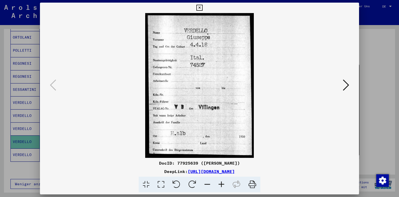
drag, startPoint x: 242, startPoint y: 163, endPoint x: 171, endPoint y: 160, distance: 70.8
click at [171, 160] on div "DocID: 77925639 ([PERSON_NAME])" at bounding box center [199, 163] width 319 height 6
click at [347, 85] on icon at bounding box center [346, 85] width 6 height 13
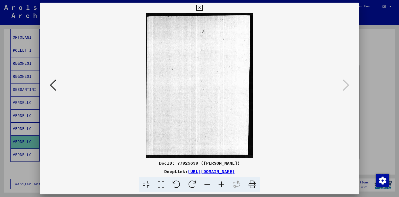
click at [199, 9] on icon at bounding box center [199, 8] width 6 height 6
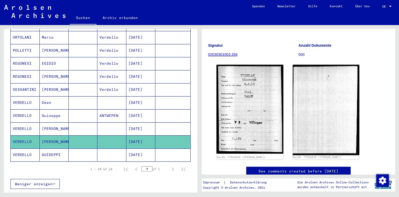
click at [147, 149] on mat-cell "[DATE]" at bounding box center [140, 155] width 29 height 13
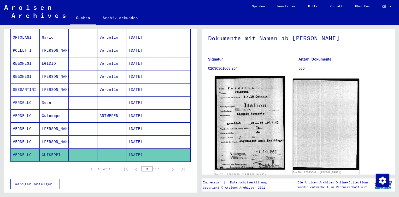
scroll to position [78, 0]
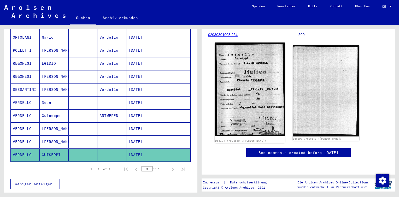
click at [246, 65] on img at bounding box center [250, 89] width 70 height 93
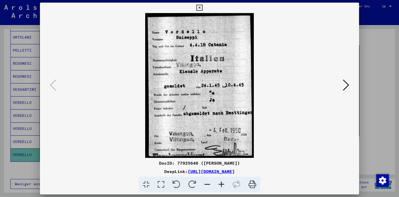
drag, startPoint x: 247, startPoint y: 163, endPoint x: 172, endPoint y: 161, distance: 75.5
click at [172, 161] on div "DocID: 77925640 ([PERSON_NAME])" at bounding box center [199, 163] width 319 height 6
click at [199, 6] on icon at bounding box center [199, 8] width 6 height 6
